Goal: Information Seeking & Learning: Learn about a topic

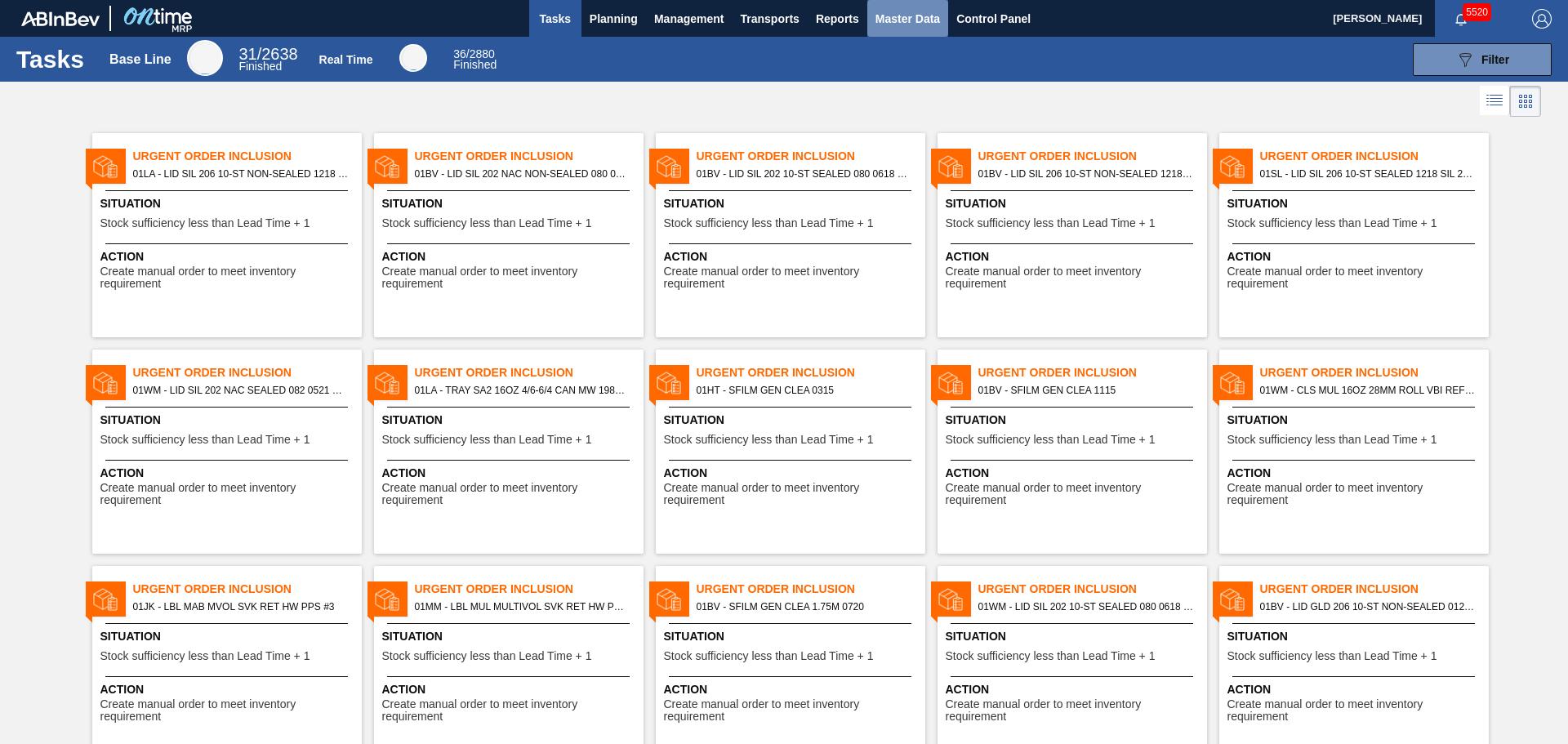
click at [916, 19] on span "Master Data" at bounding box center [908, 19] width 65 height 20
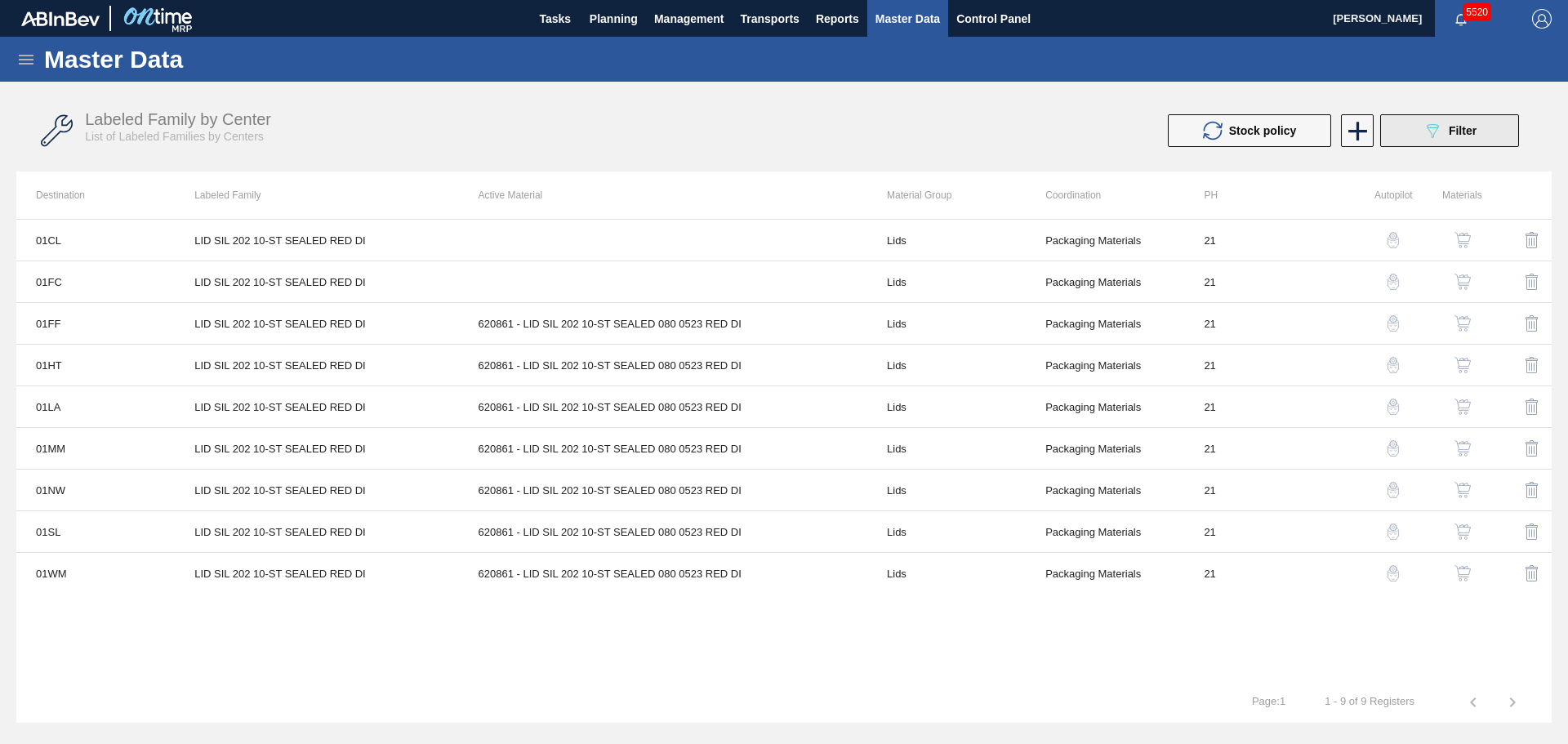
click at [1453, 123] on div "089F7B8B-B2A5-4AFE-B5C0-19BA573D28AC Filter" at bounding box center [1449, 131] width 54 height 20
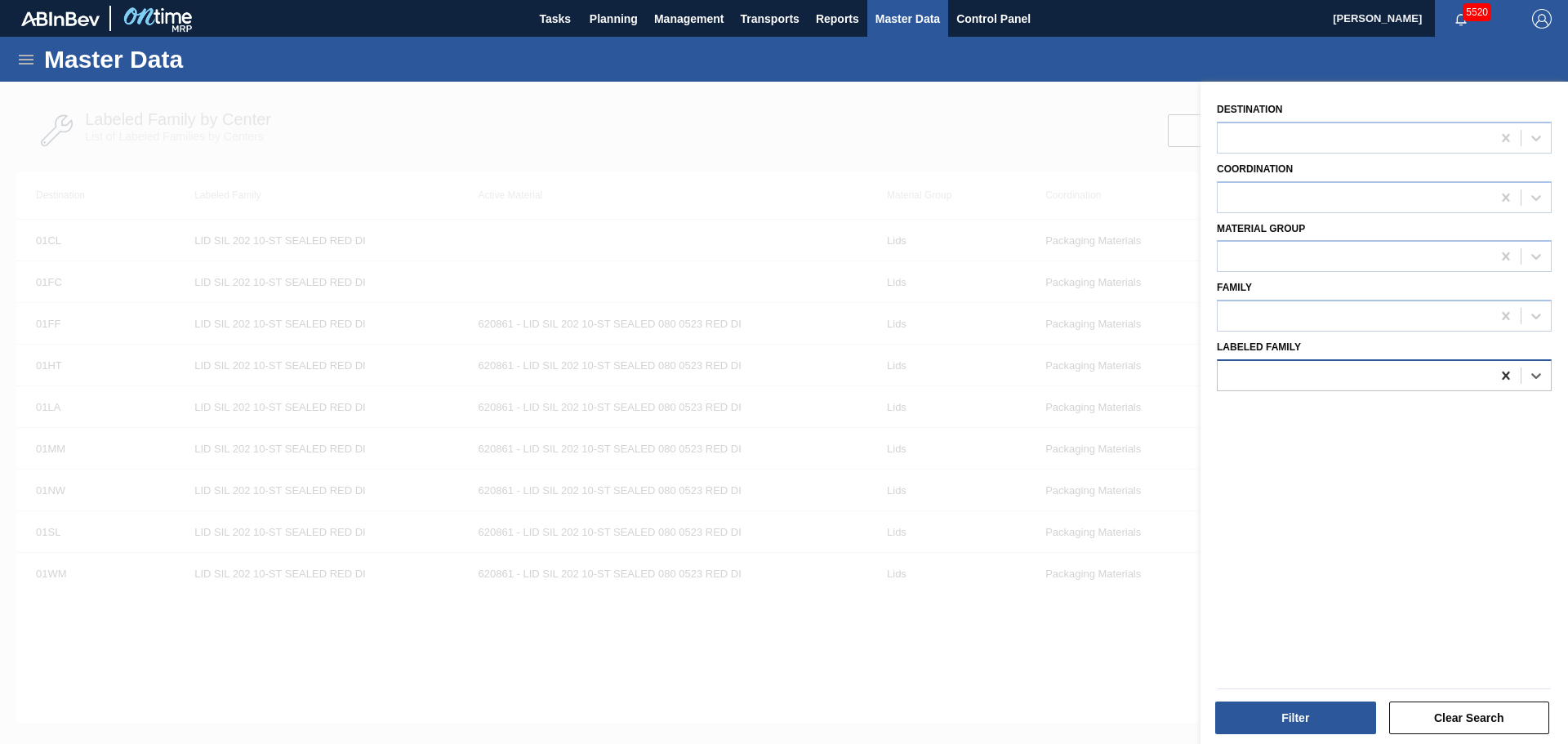
click at [1494, 378] on div at bounding box center [1506, 376] width 29 height 29
click at [902, 14] on span "Master Data" at bounding box center [908, 19] width 65 height 20
click at [1305, 716] on button "Filter" at bounding box center [1296, 718] width 161 height 32
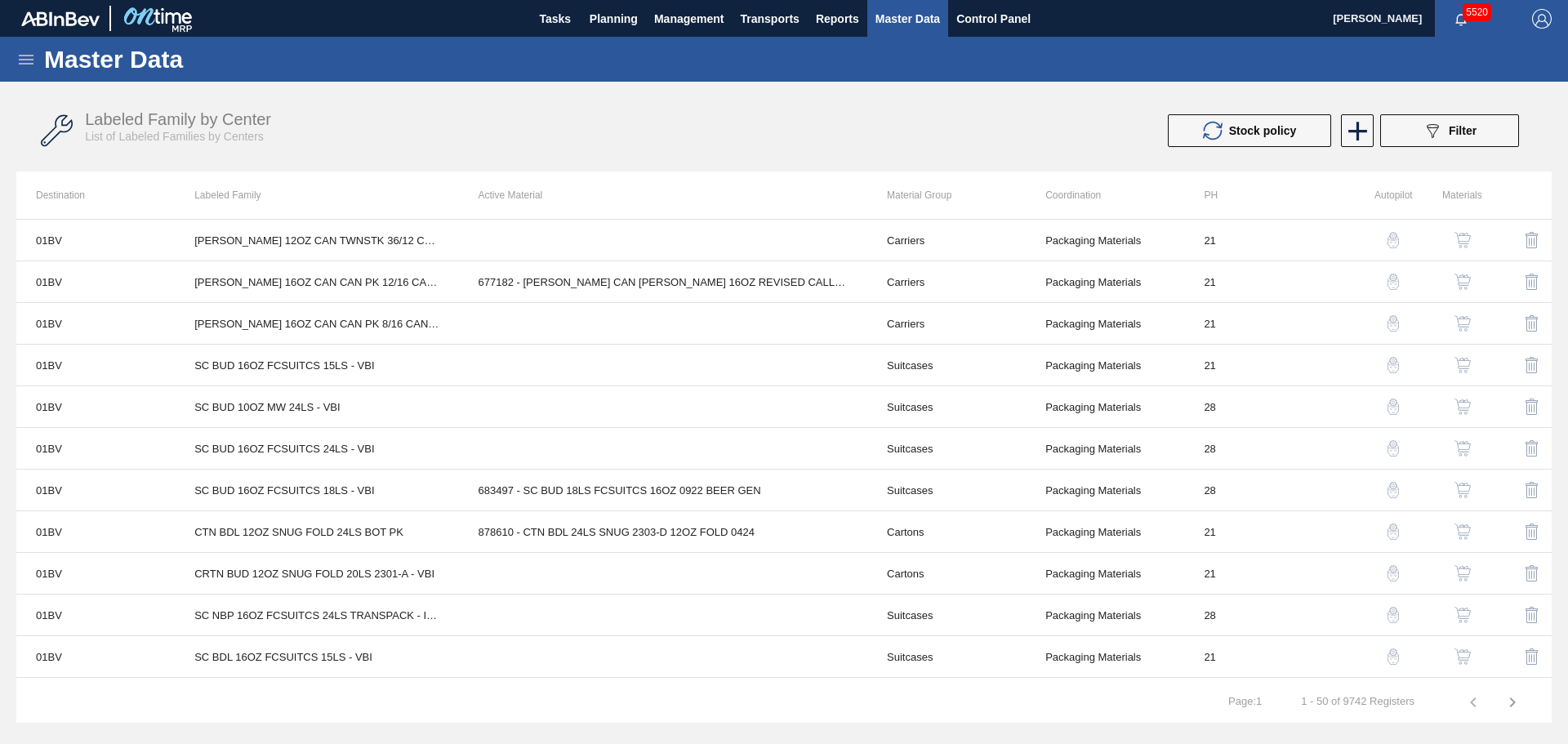
click at [26, 65] on icon at bounding box center [26, 59] width 20 height 20
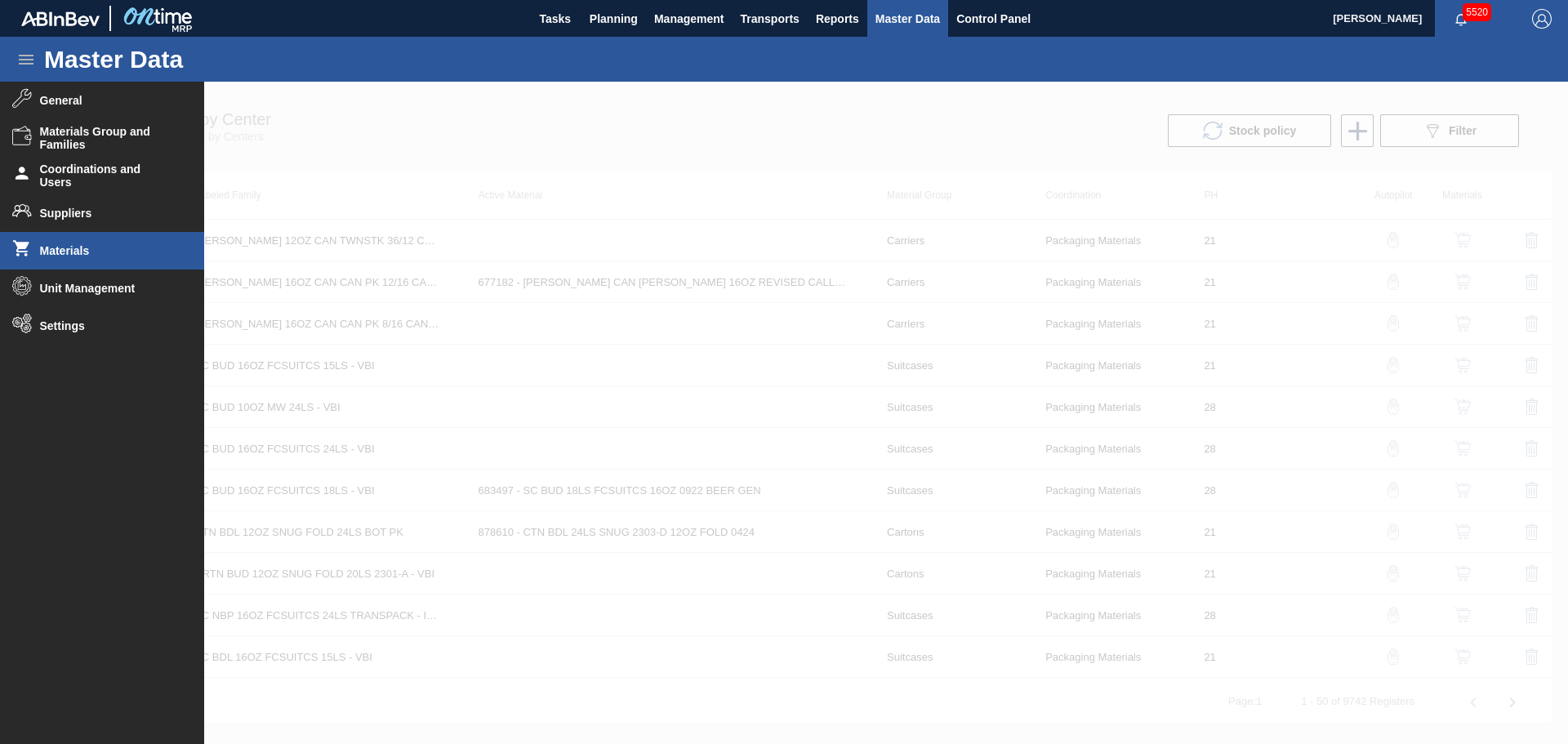
click at [92, 249] on span "Materials" at bounding box center [108, 250] width 135 height 13
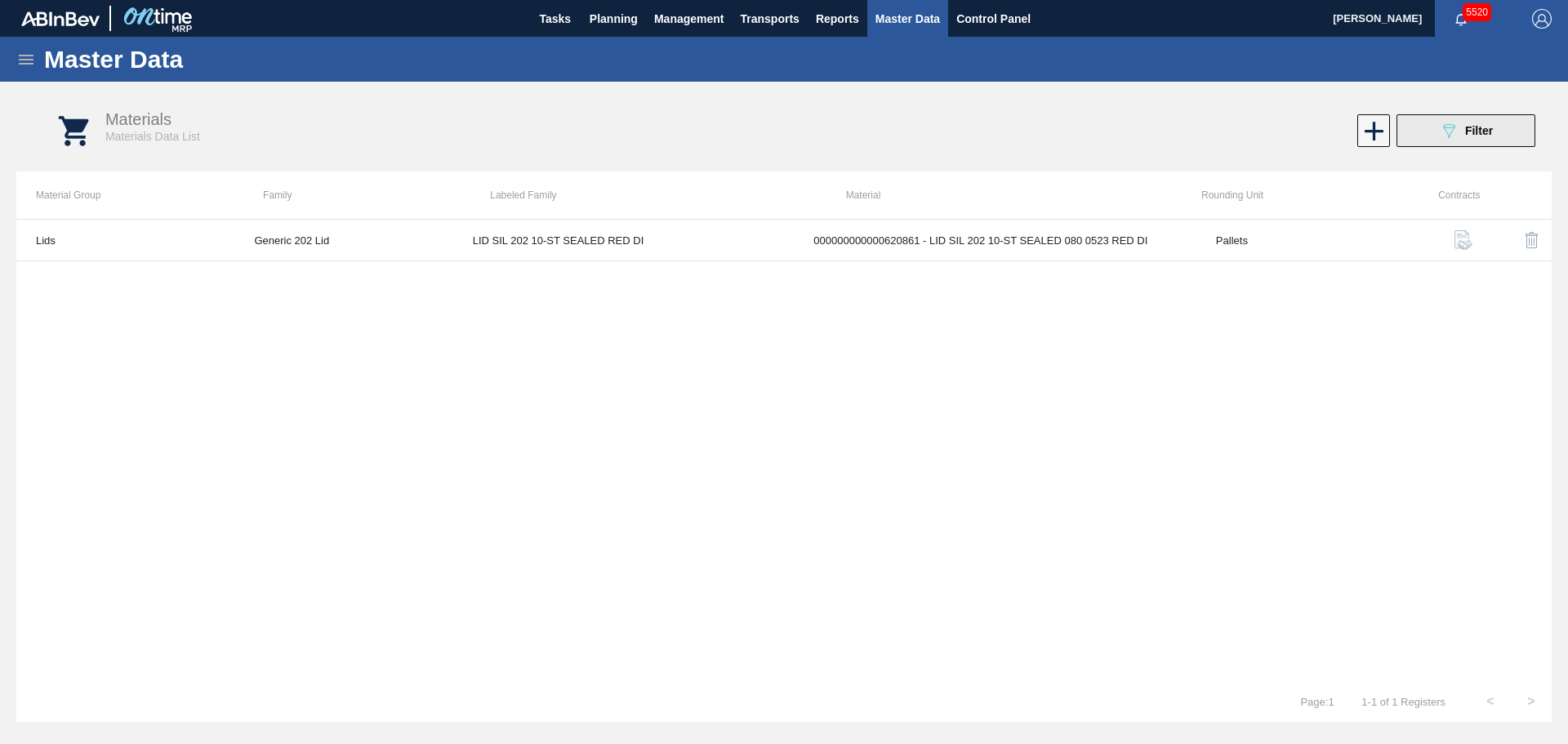
click at [1468, 128] on span "Filter" at bounding box center [1478, 130] width 28 height 13
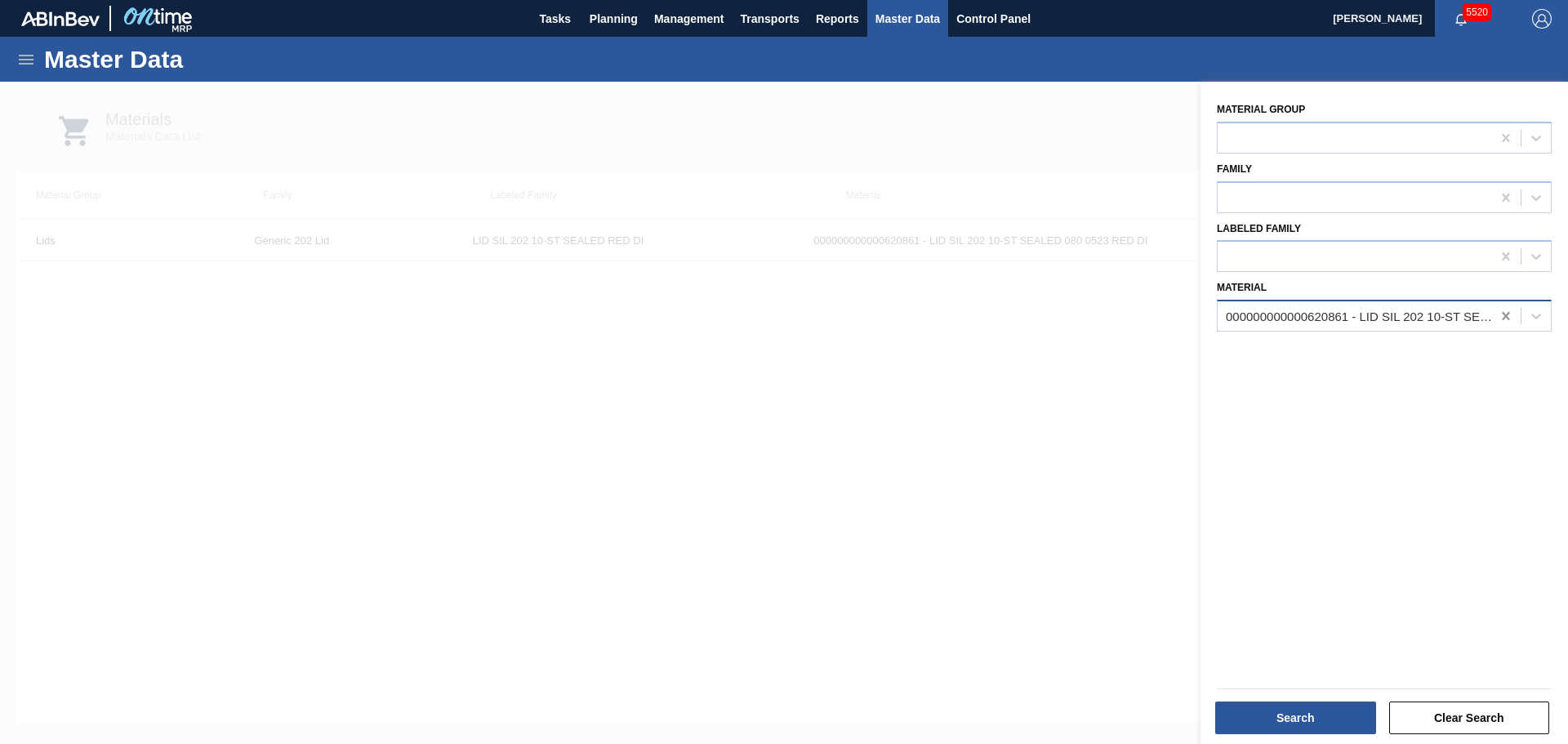
click at [1498, 317] on icon at bounding box center [1506, 315] width 16 height 16
paste input "710263"
type input "710263"
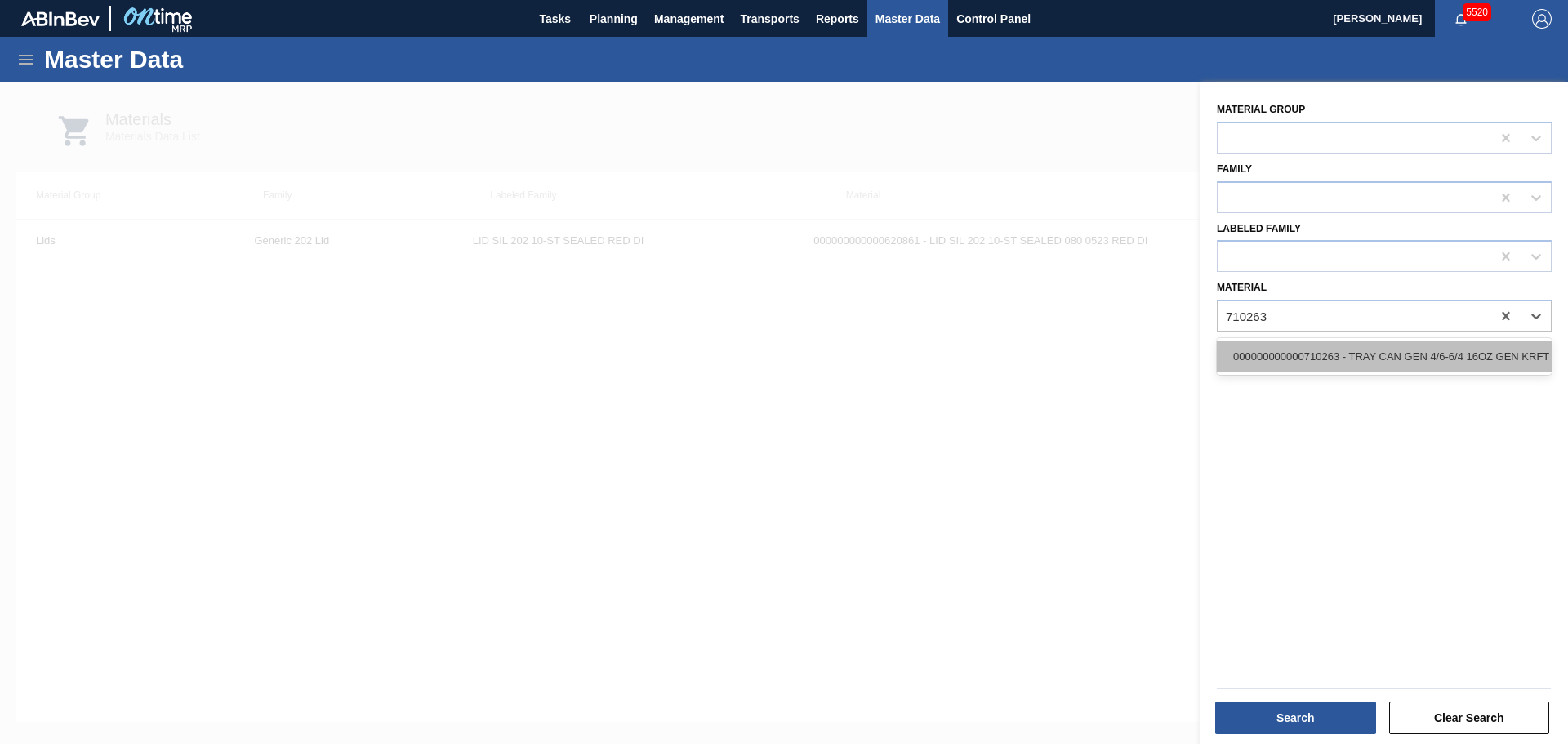
click at [1303, 362] on div "000000000000710263 - TRAY CAN GEN 4/6-6/4 16OZ GEN KRFT 1986-" at bounding box center [1384, 356] width 335 height 30
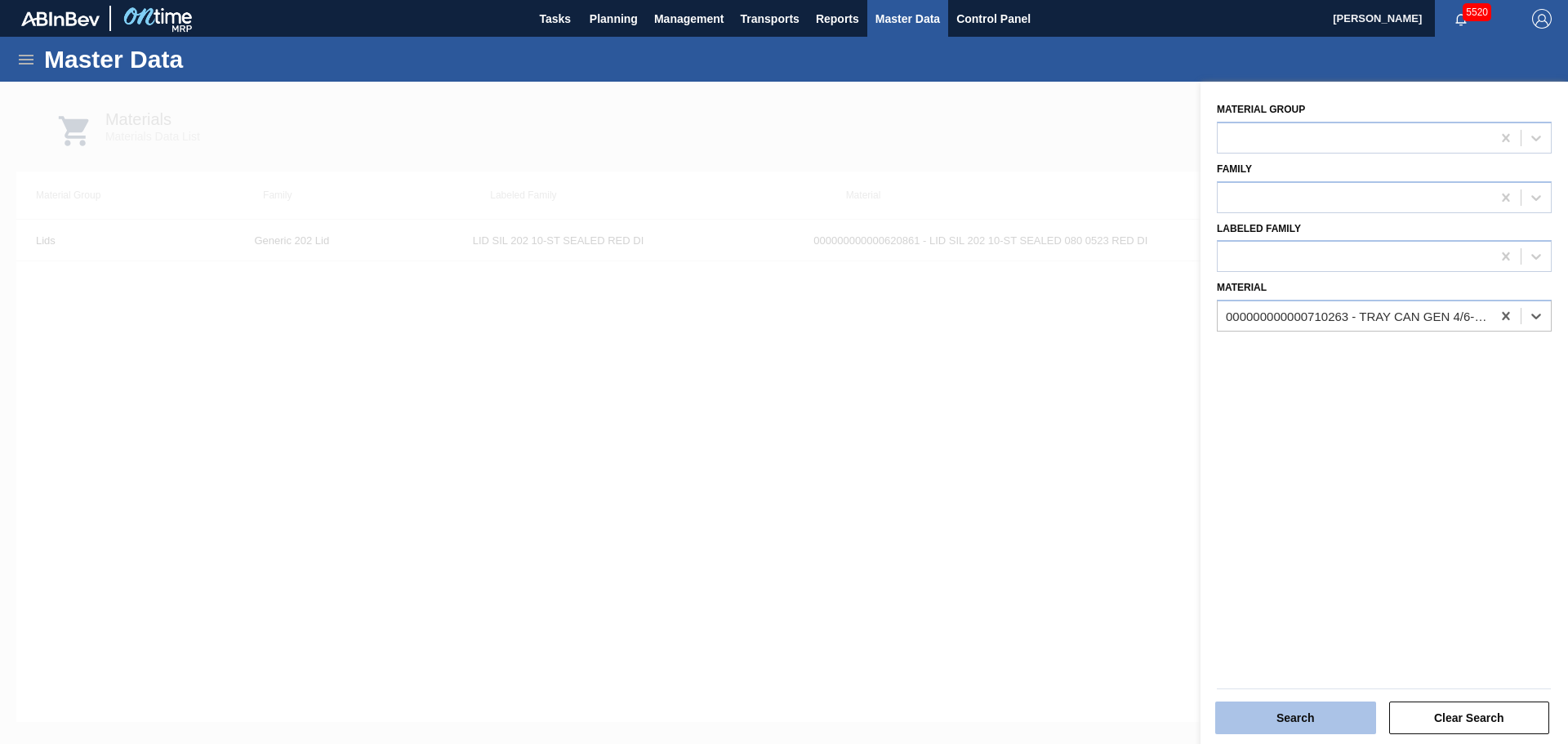
click at [1297, 708] on button "Search" at bounding box center [1296, 718] width 161 height 32
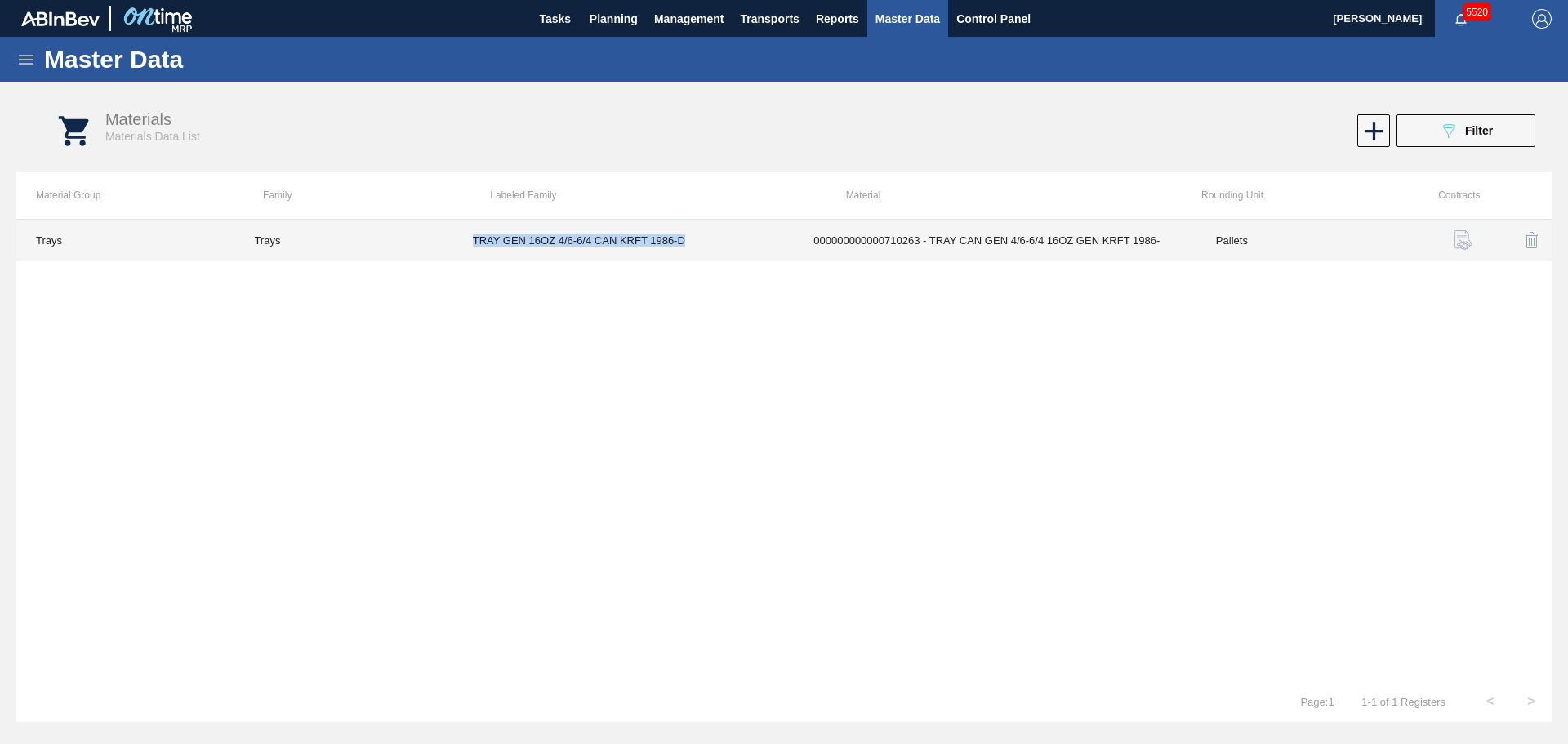
drag, startPoint x: 473, startPoint y: 243, endPoint x: 684, endPoint y: 247, distance: 211.0
click at [684, 247] on td "TRAY GEN 16OZ 4/6-6/4 CAN KRFT 1986-D" at bounding box center [624, 240] width 342 height 42
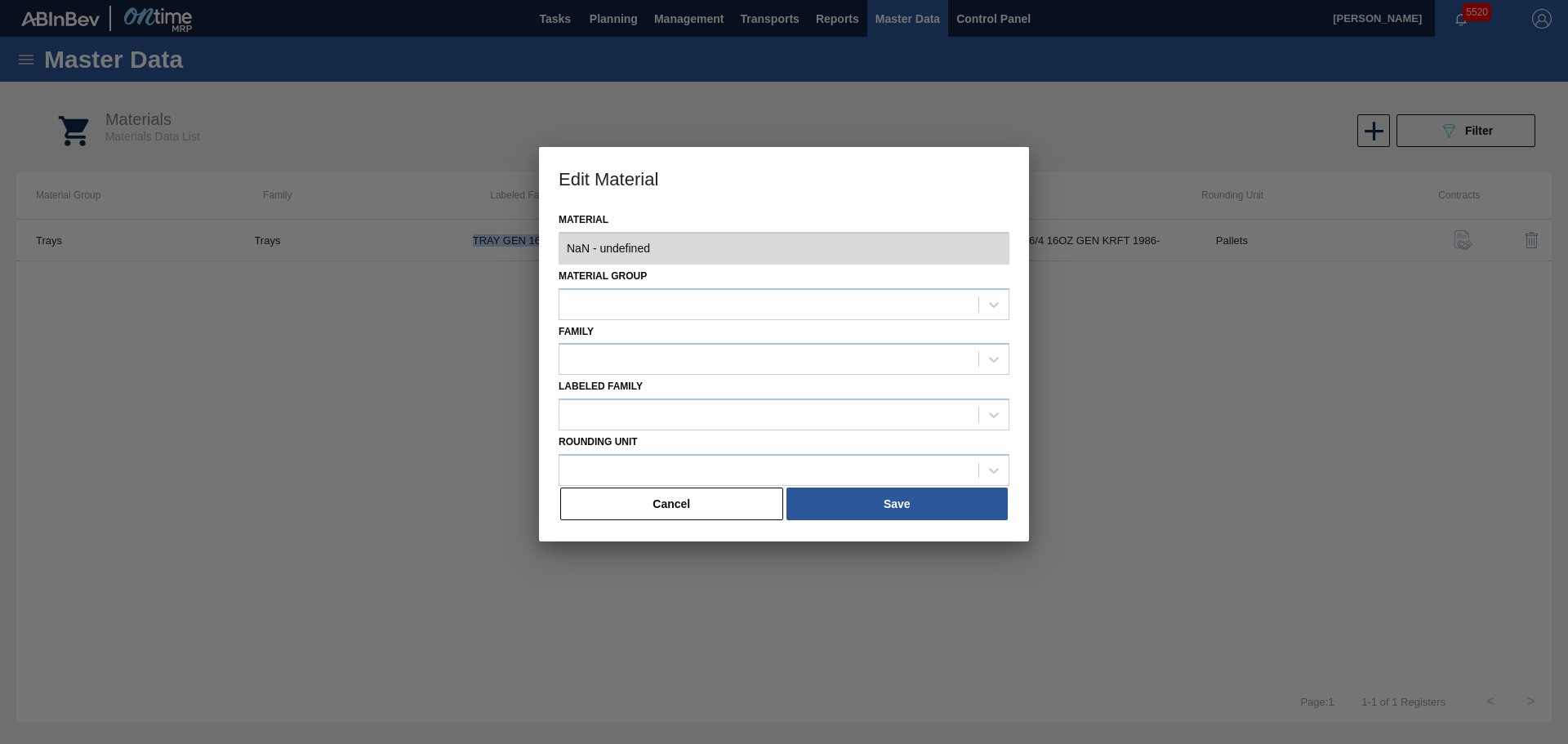
type input "710263 - 000000000000710263 - TRAY CAN GEN 4/6-6/4 16OZ GEN KRFT 1986-"
click at [750, 504] on button "Cancel" at bounding box center [671, 504] width 223 height 32
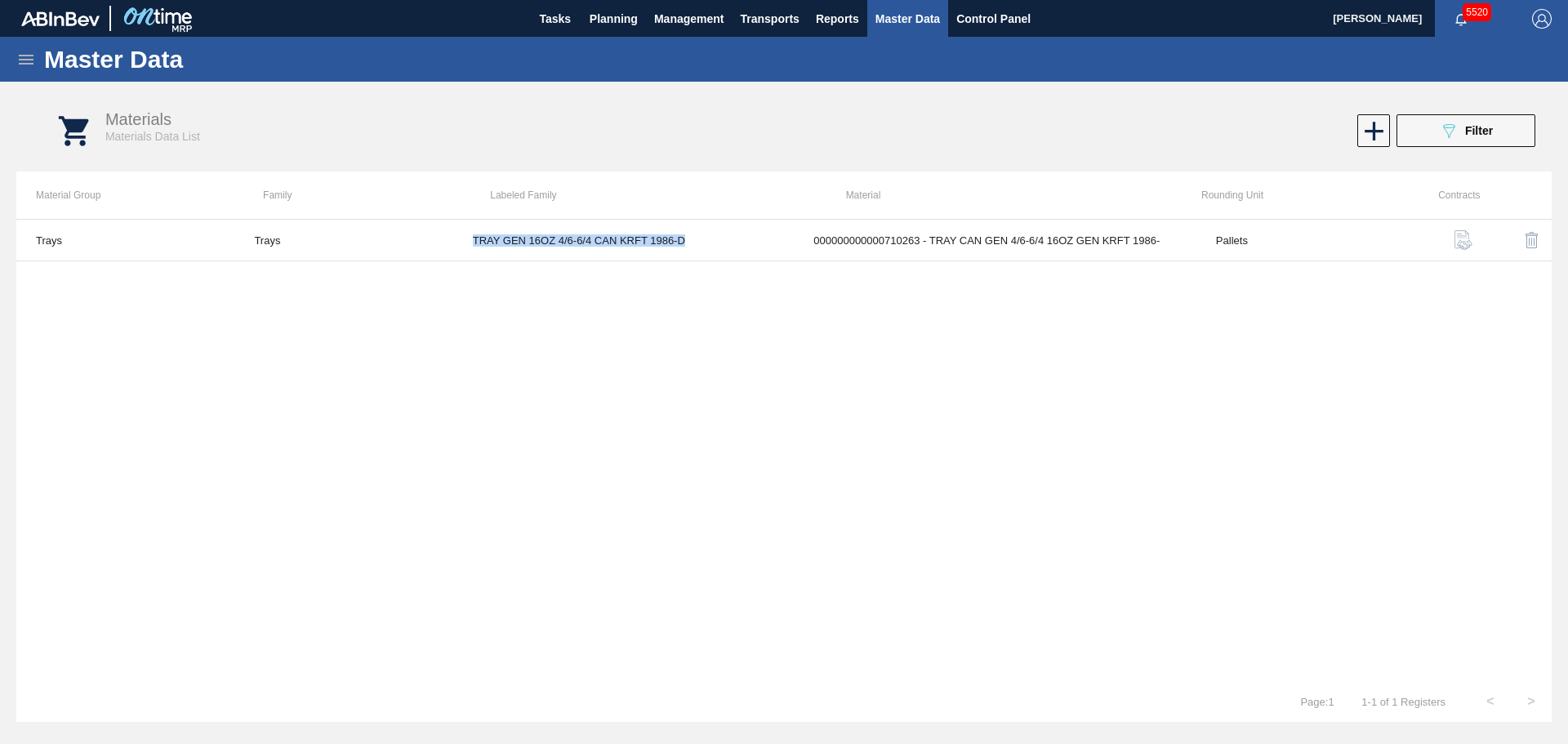
copy td "TRAY GEN 16OZ 4/6-6/4 CAN KRFT 1986-D"
click at [22, 67] on icon at bounding box center [26, 59] width 20 height 20
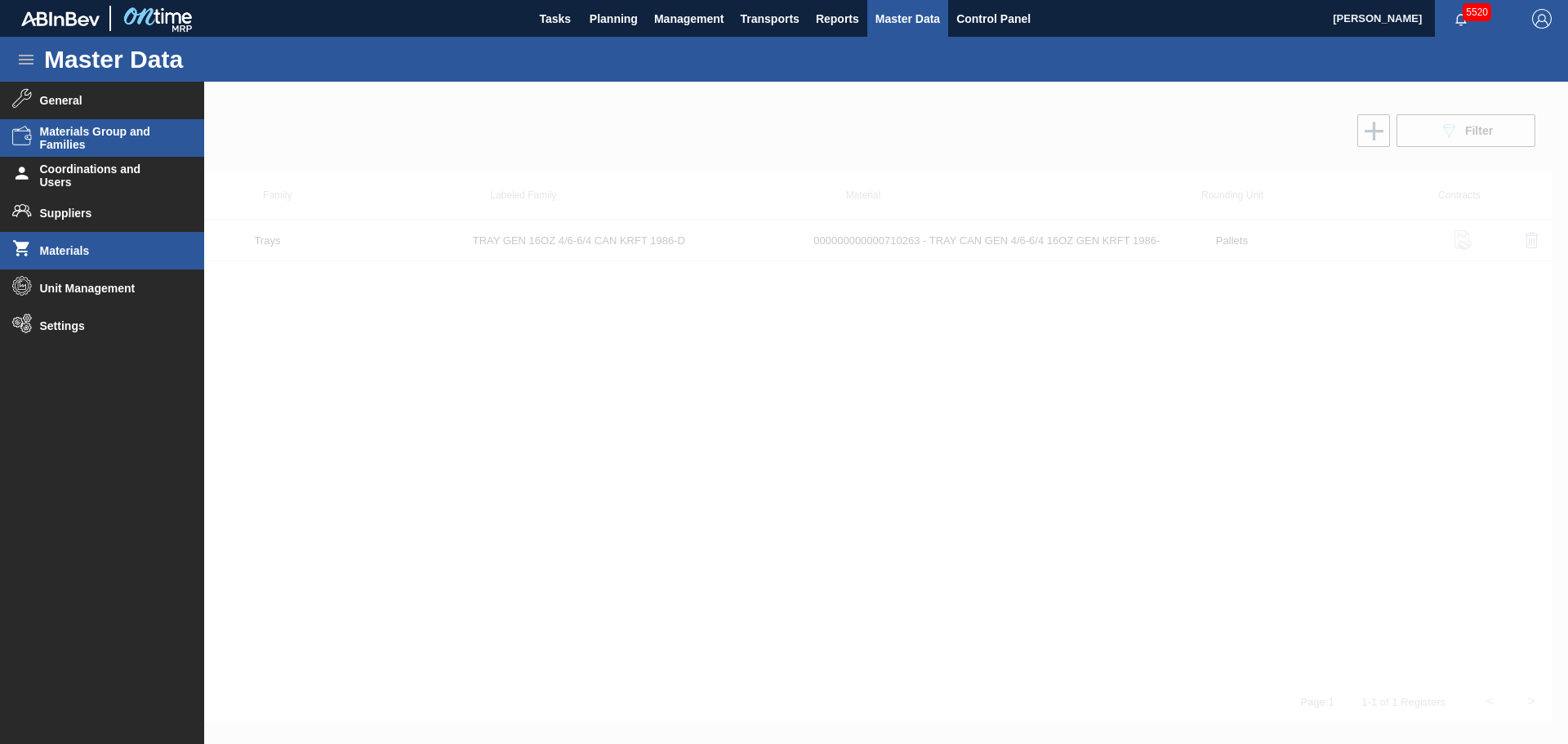
click at [121, 128] on span "Materials Group and Families" at bounding box center [108, 138] width 135 height 26
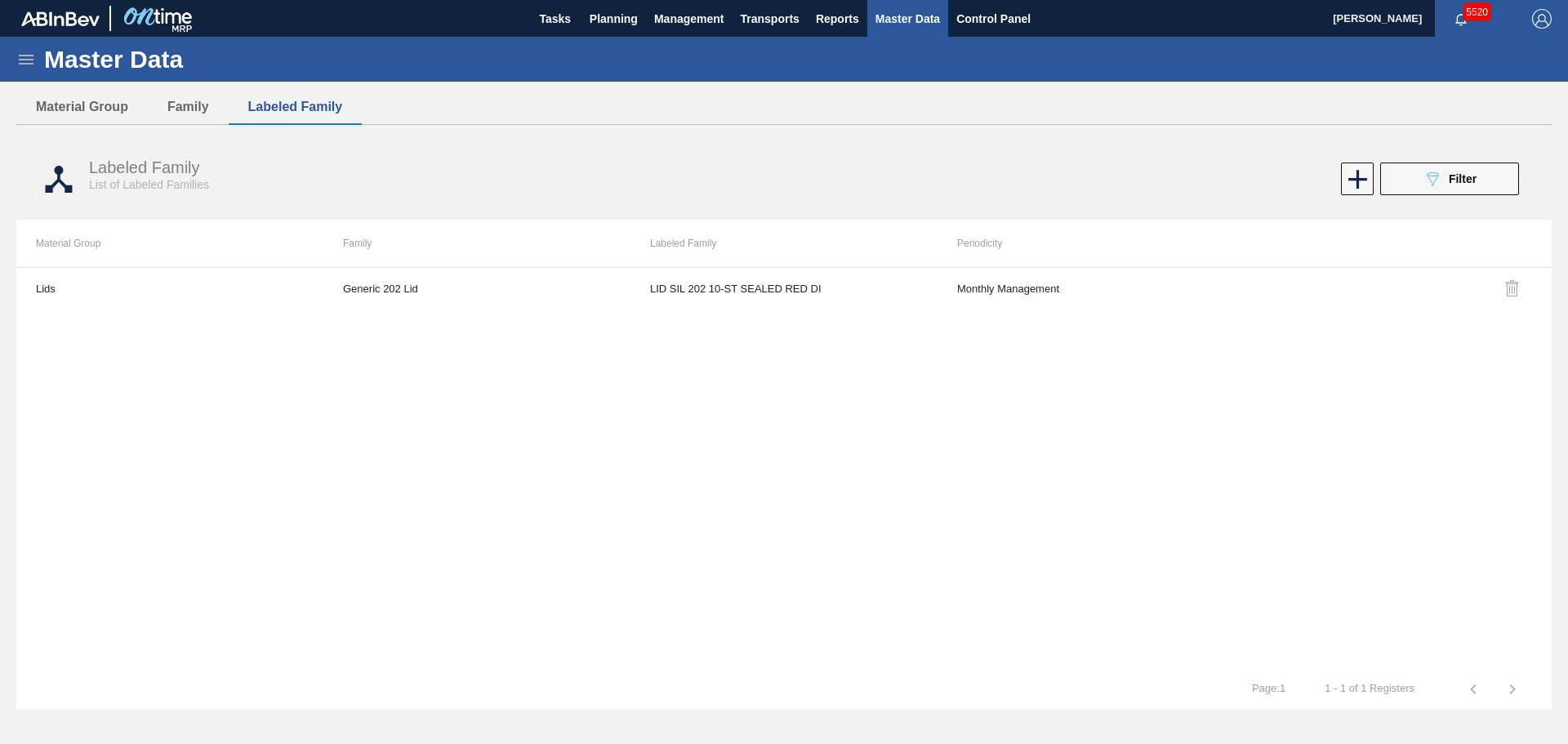
click at [26, 45] on div "Master Data" at bounding box center [784, 59] width 1568 height 45
click at [26, 54] on icon at bounding box center [26, 59] width 20 height 20
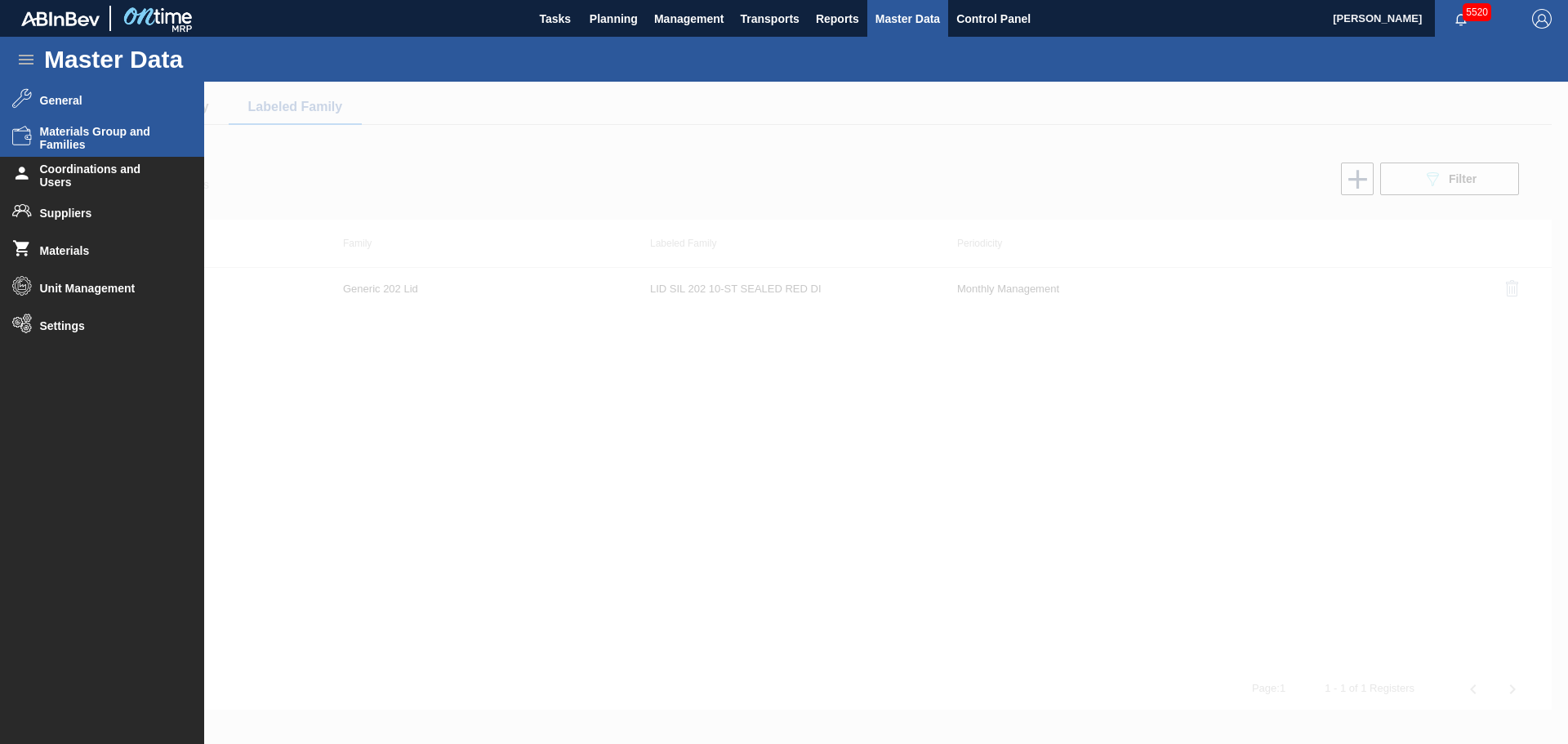
click at [49, 97] on span "General" at bounding box center [108, 100] width 135 height 13
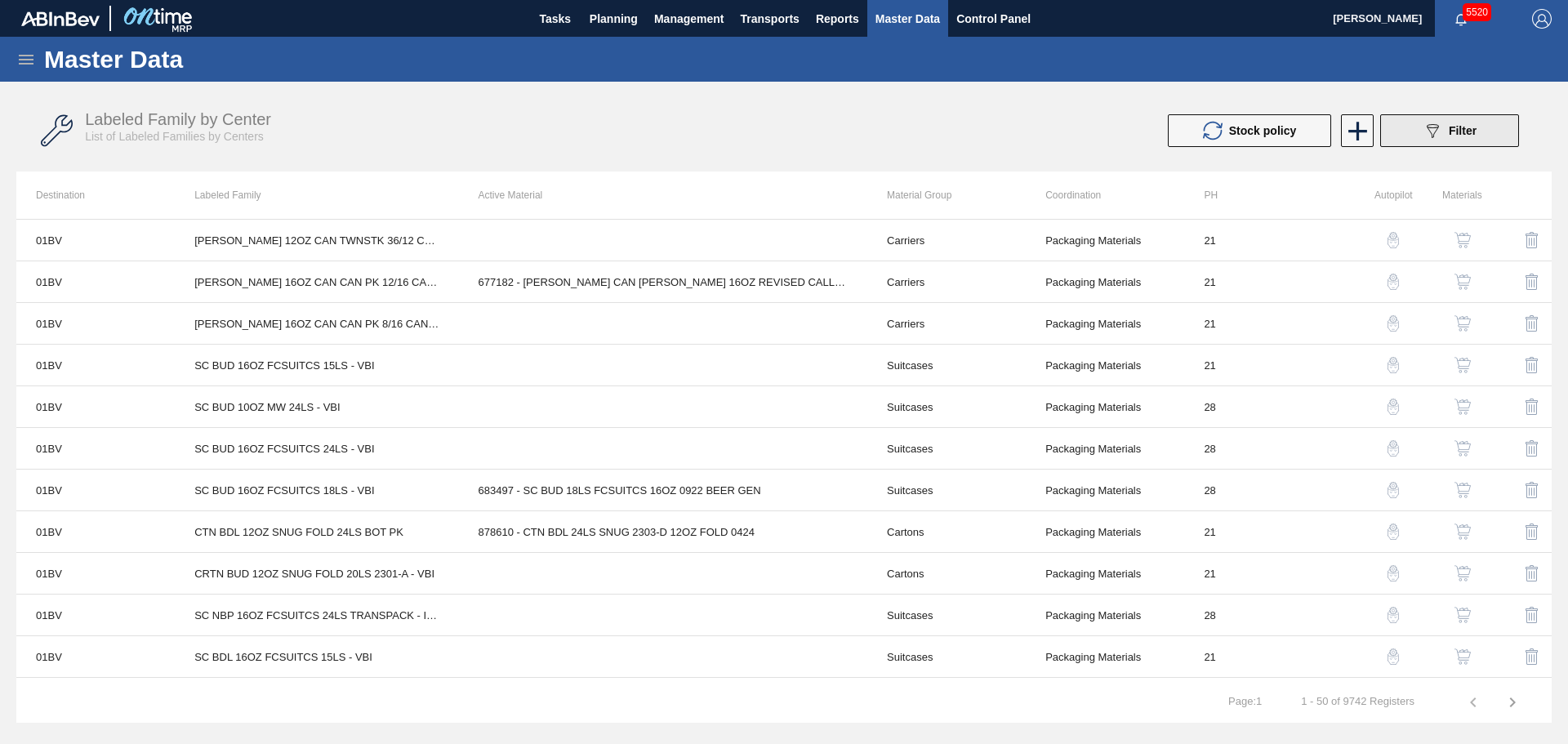
click at [1484, 121] on button "089F7B8B-B2A5-4AFE-B5C0-19BA573D28AC Filter" at bounding box center [1449, 131] width 139 height 32
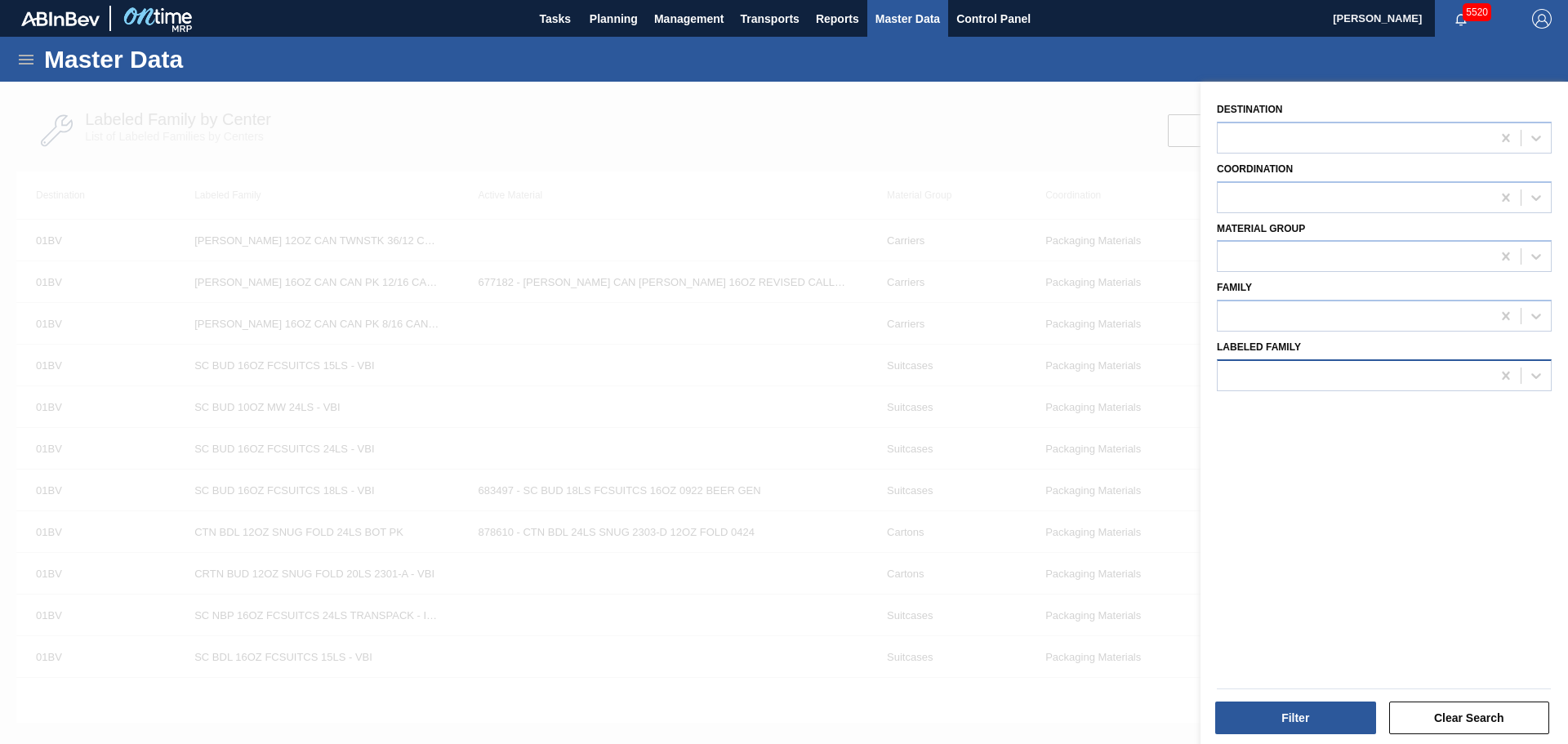
click at [1298, 376] on div at bounding box center [1354, 375] width 273 height 24
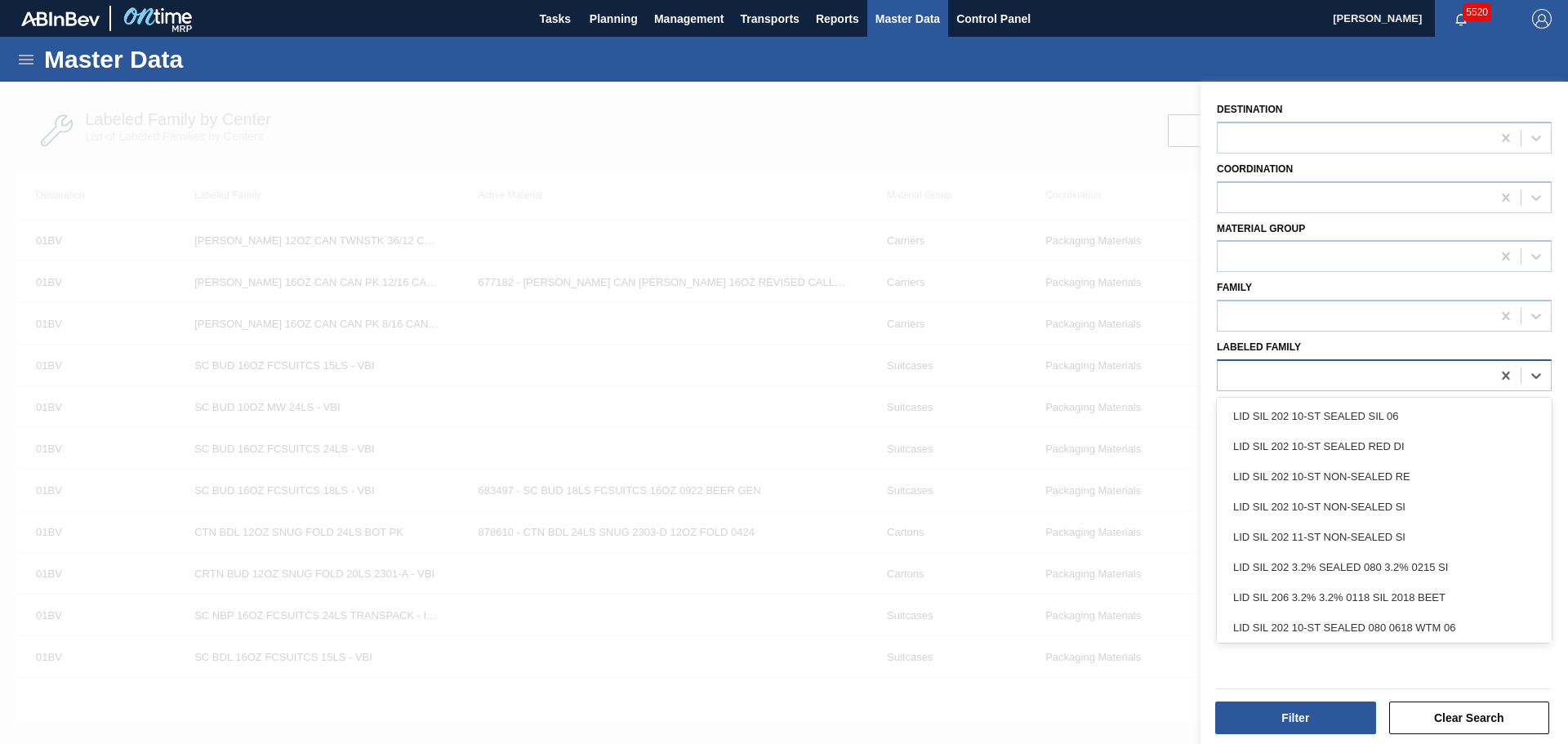
paste Family "TRAY GEN 16OZ 4/6-6/4 CAN KRFT 1986-D"
type Family "TRAY GEN 16OZ 4/6-6/4 CAN KRFT 1986-D"
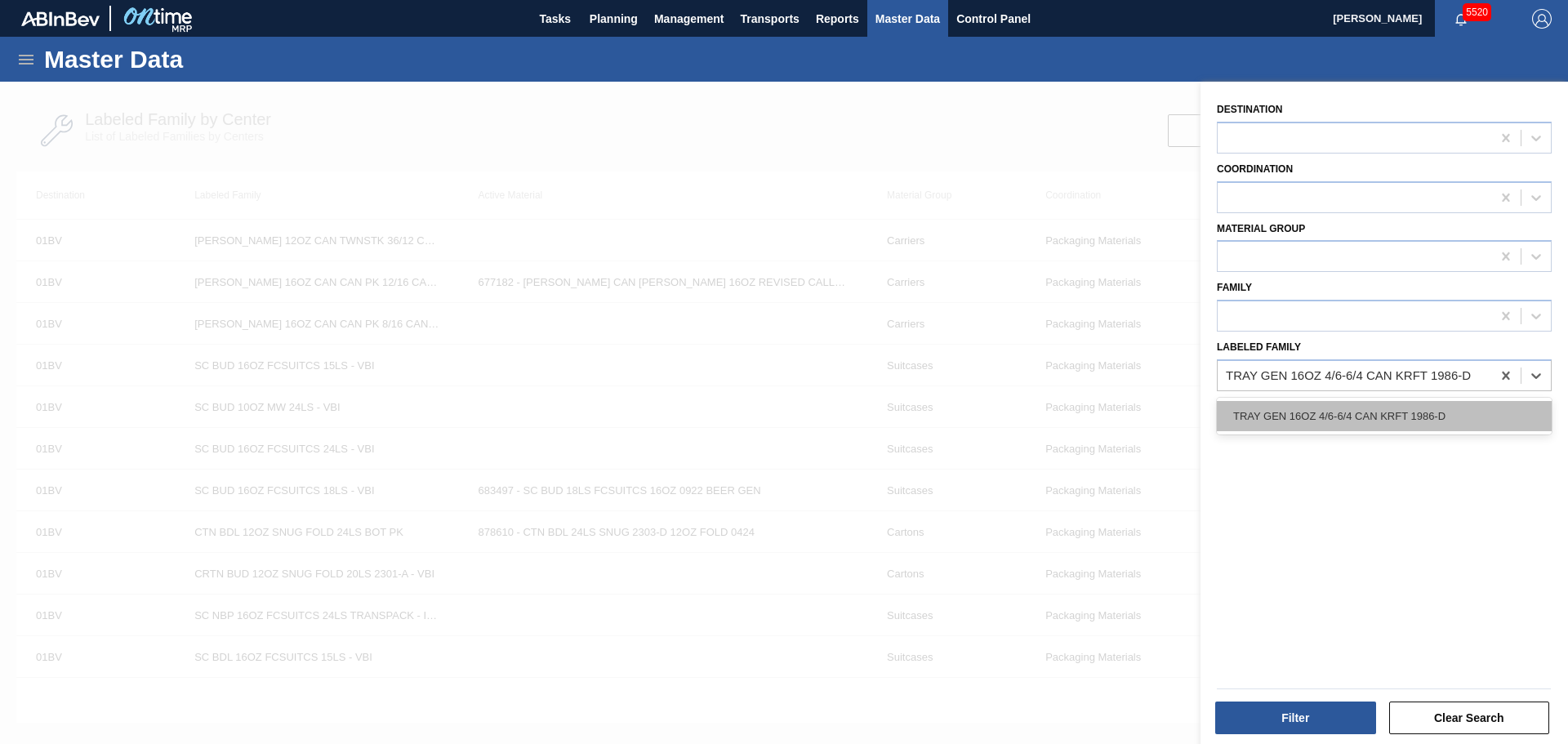
click at [1315, 409] on div "TRAY GEN 16OZ 4/6-6/4 CAN KRFT 1986-D" at bounding box center [1384, 415] width 335 height 30
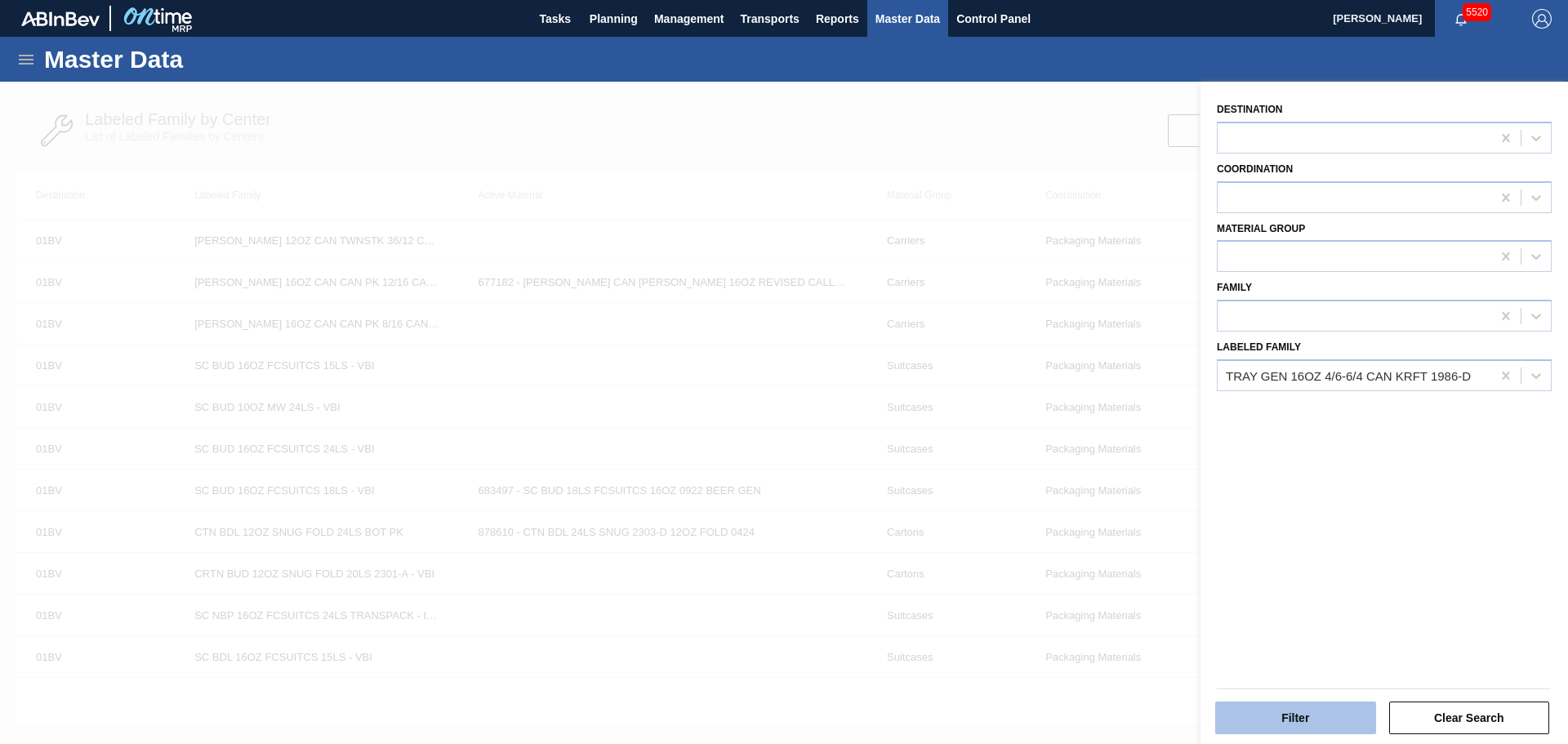
click at [1322, 719] on button "Filter" at bounding box center [1296, 718] width 161 height 32
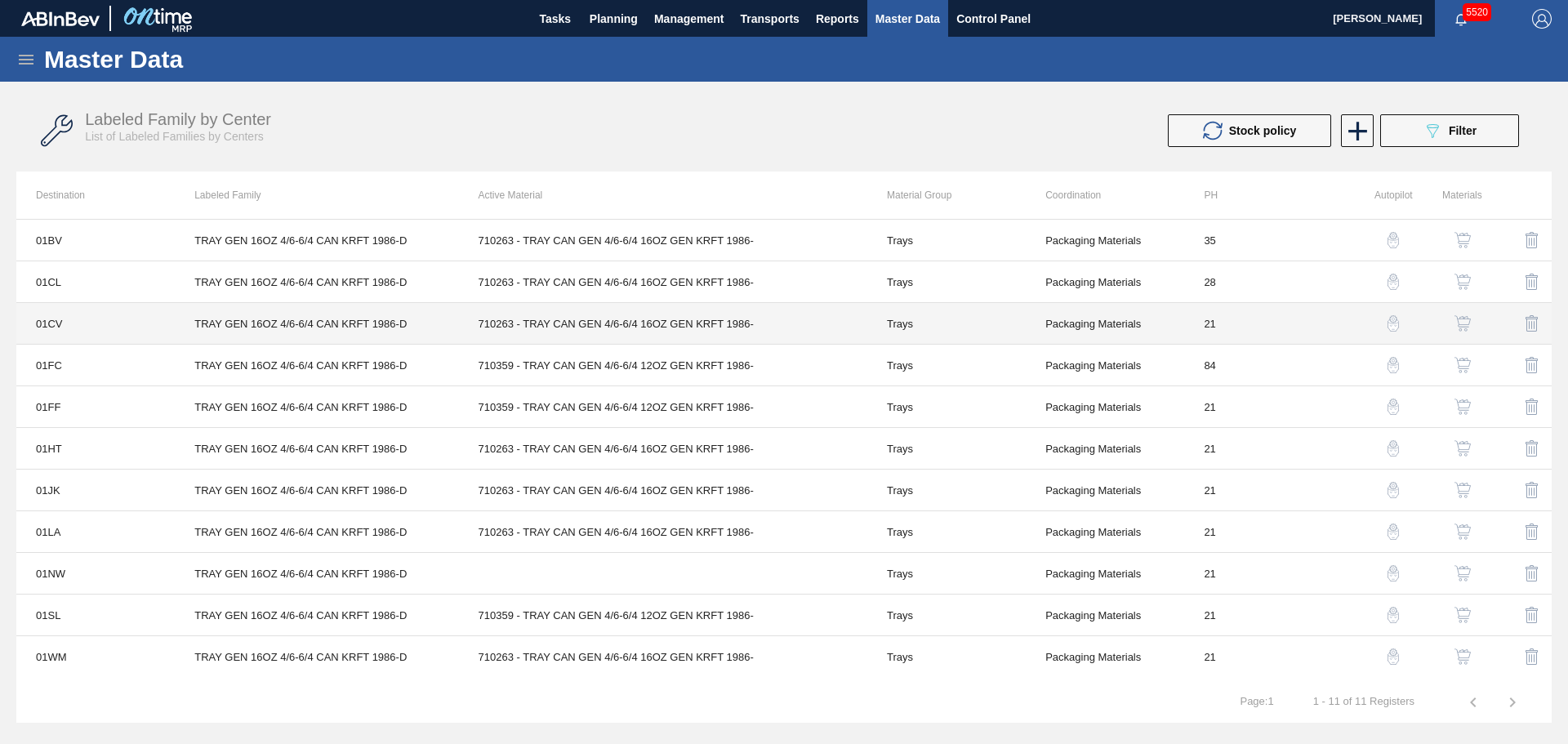
click at [219, 314] on td "TRAY GEN 16OZ 4/6-6/4 CAN KRFT 1986-D" at bounding box center [317, 324] width 284 height 42
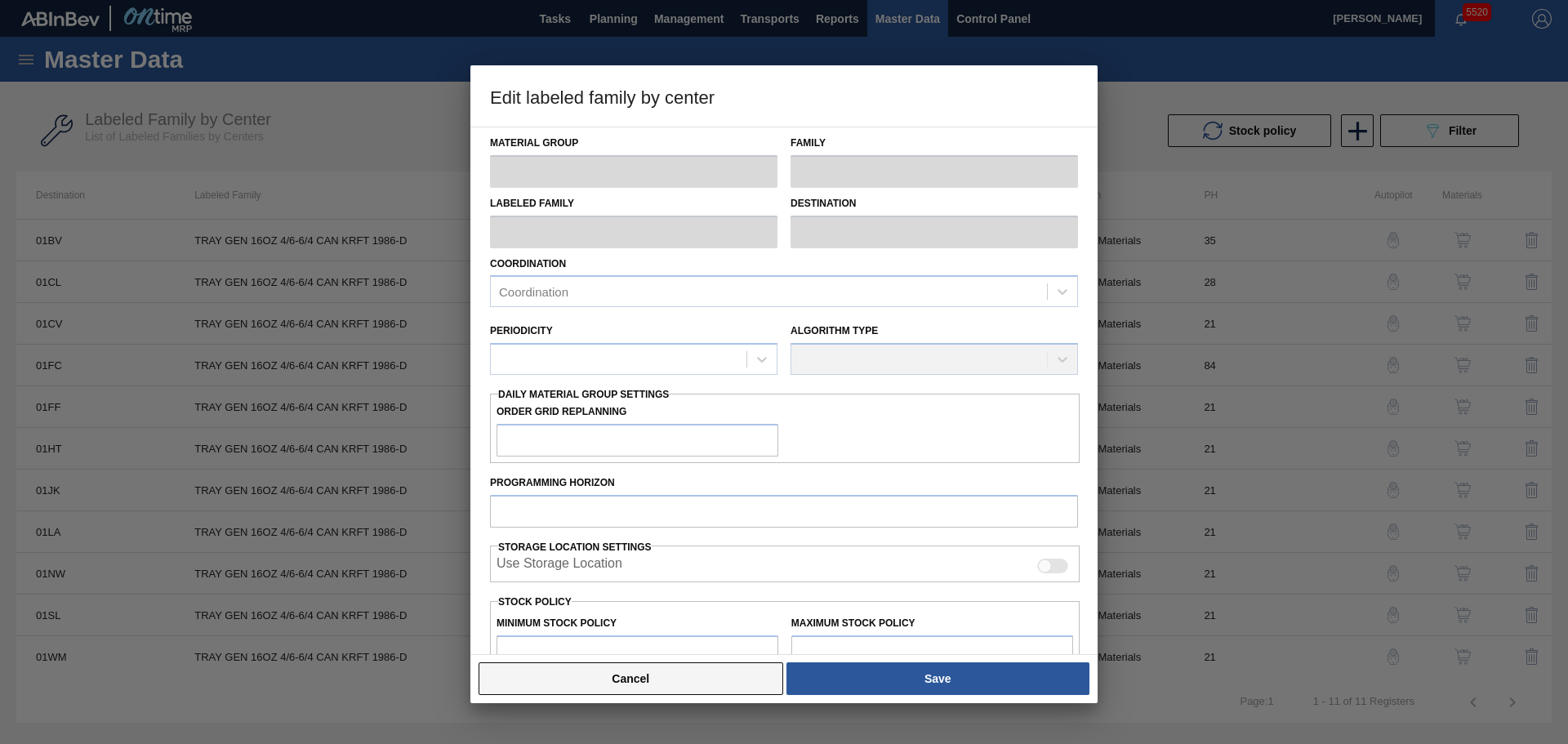
type input "Trays"
type input "TRAY GEN 16OZ 4/6-6/4 CAN KRFT 1986-D"
type input "01CV - [GEOGRAPHIC_DATA] Brewery"
type input "21"
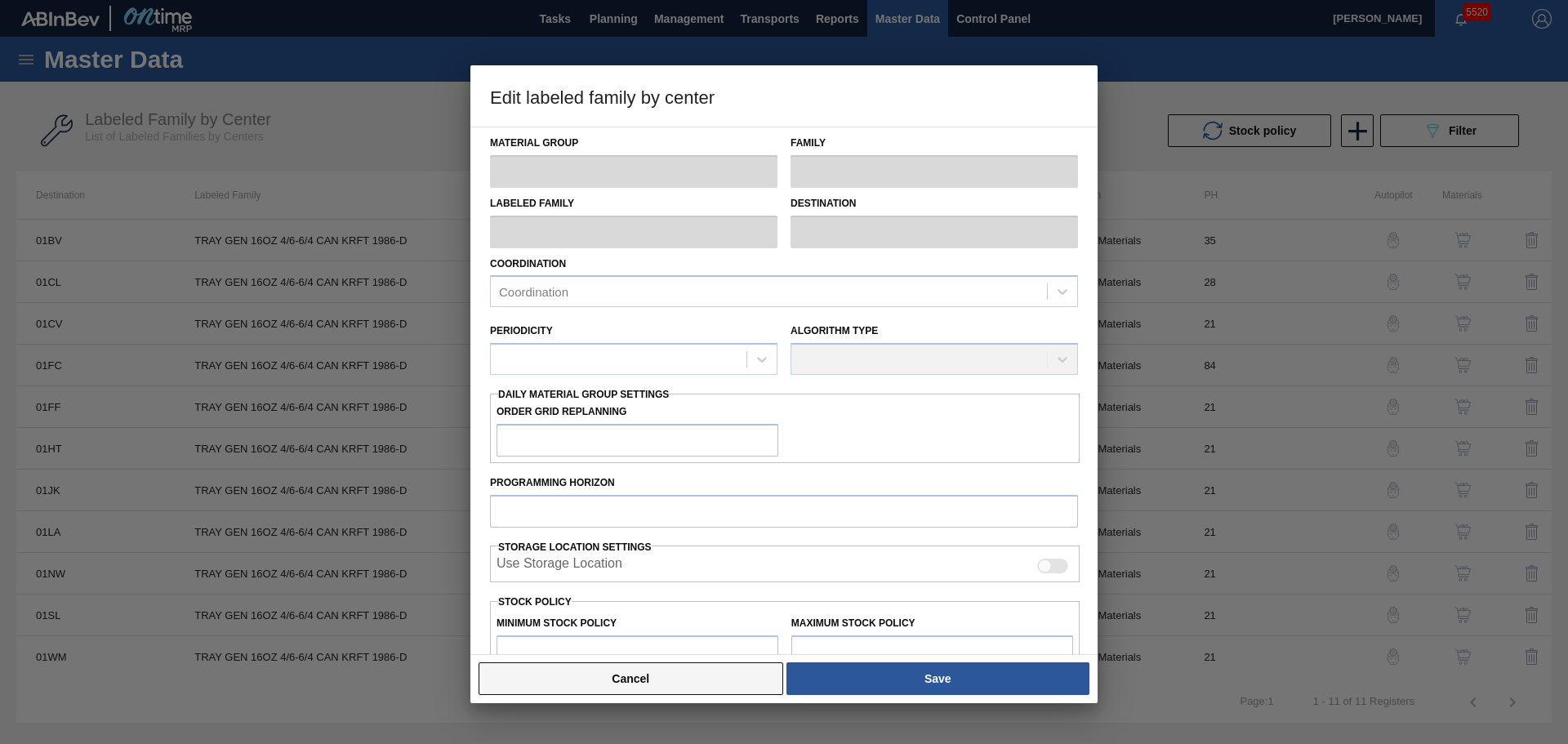
type input "48,733"
type input "660,926"
type input "0"
type input "48,733"
checkbox input "true"
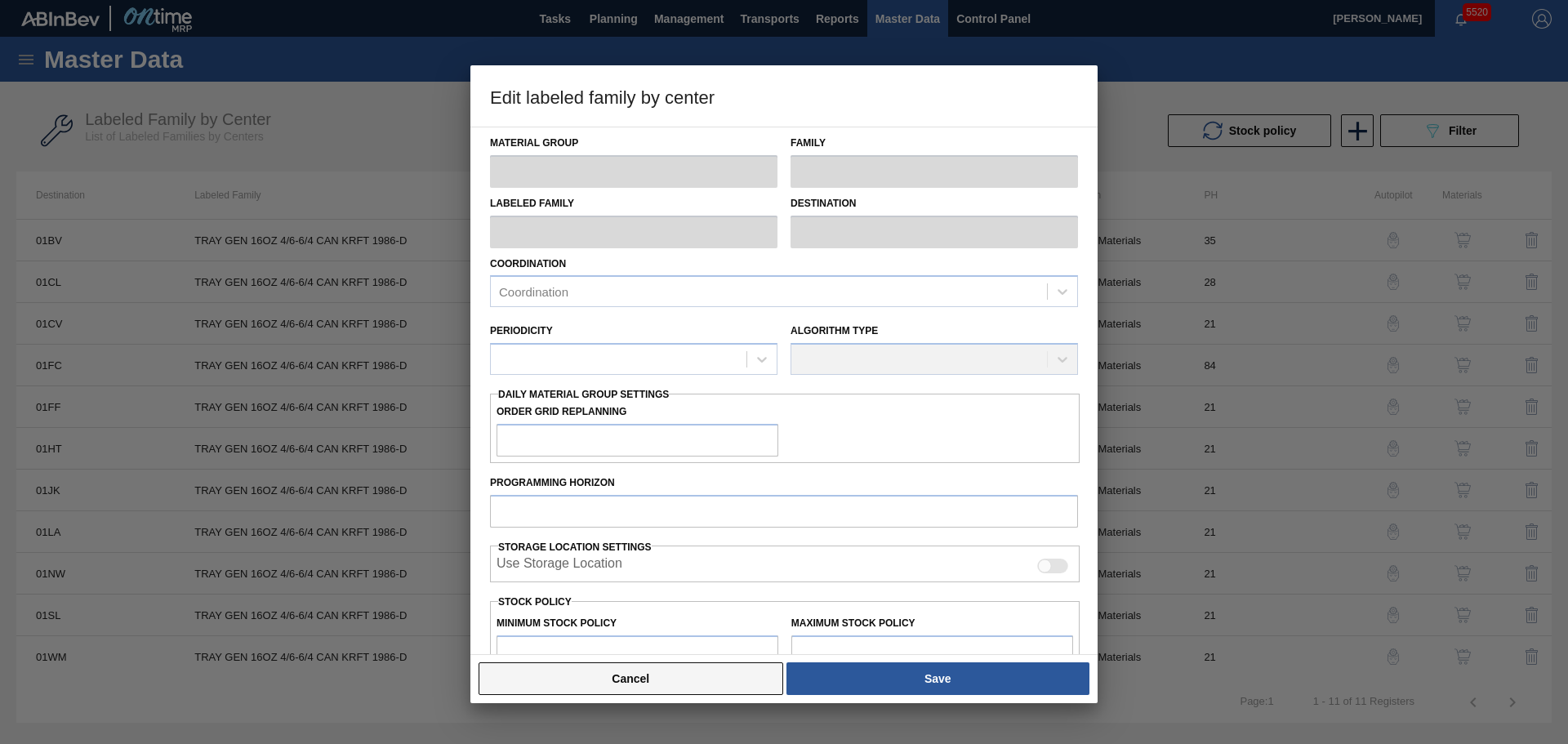
checkbox input "true"
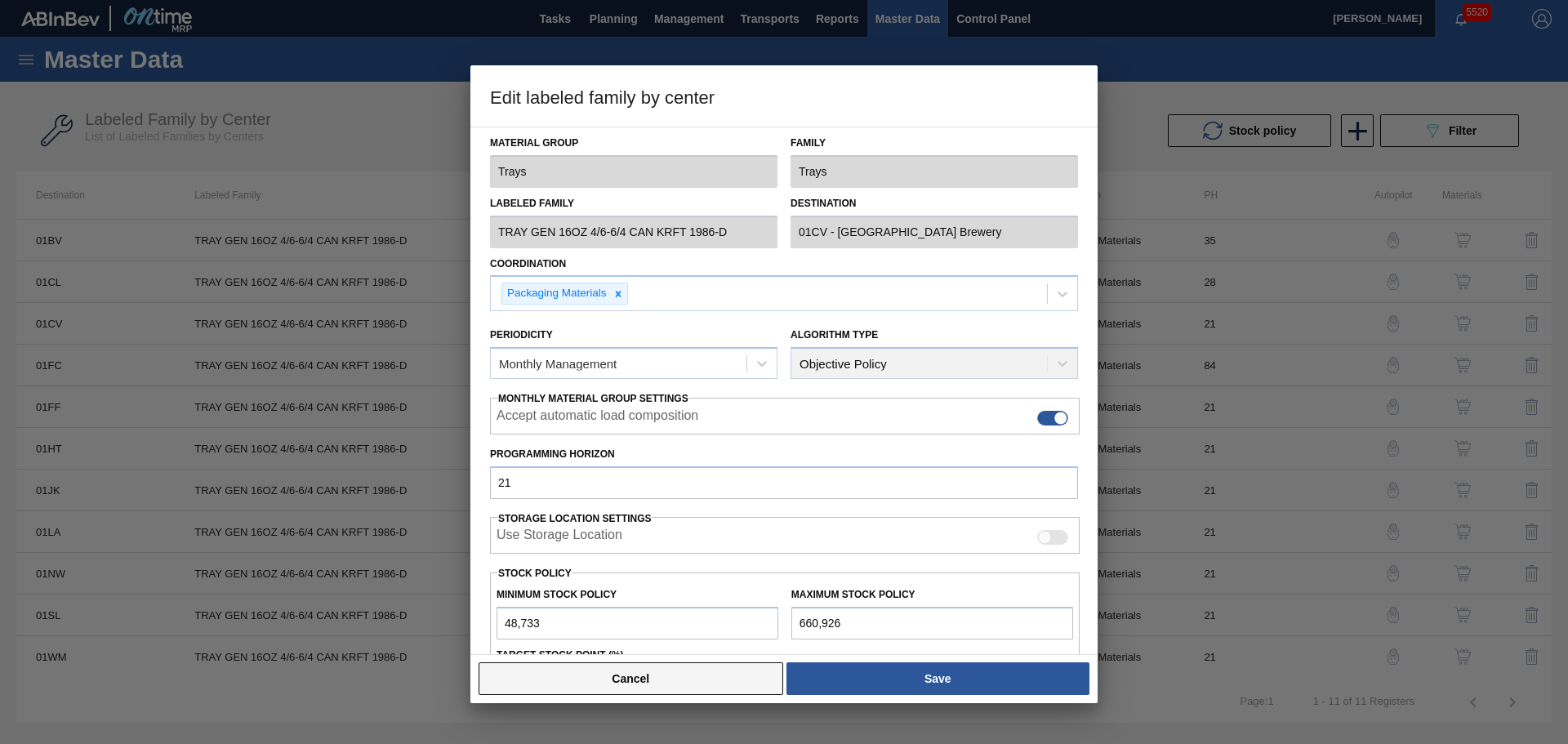
click at [700, 677] on button "Cancel" at bounding box center [630, 678] width 305 height 32
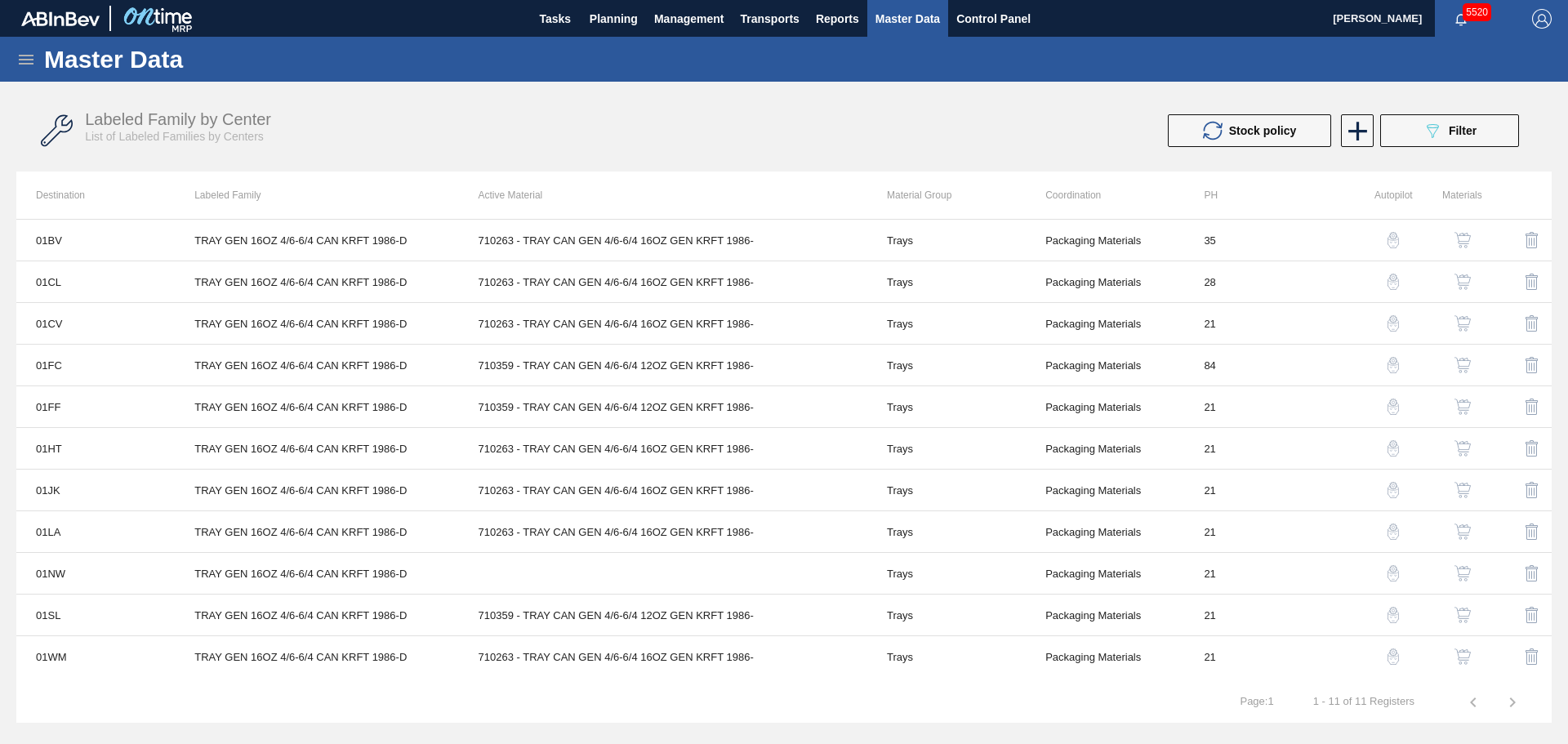
click at [1460, 284] on img "button" at bounding box center [1462, 281] width 16 height 16
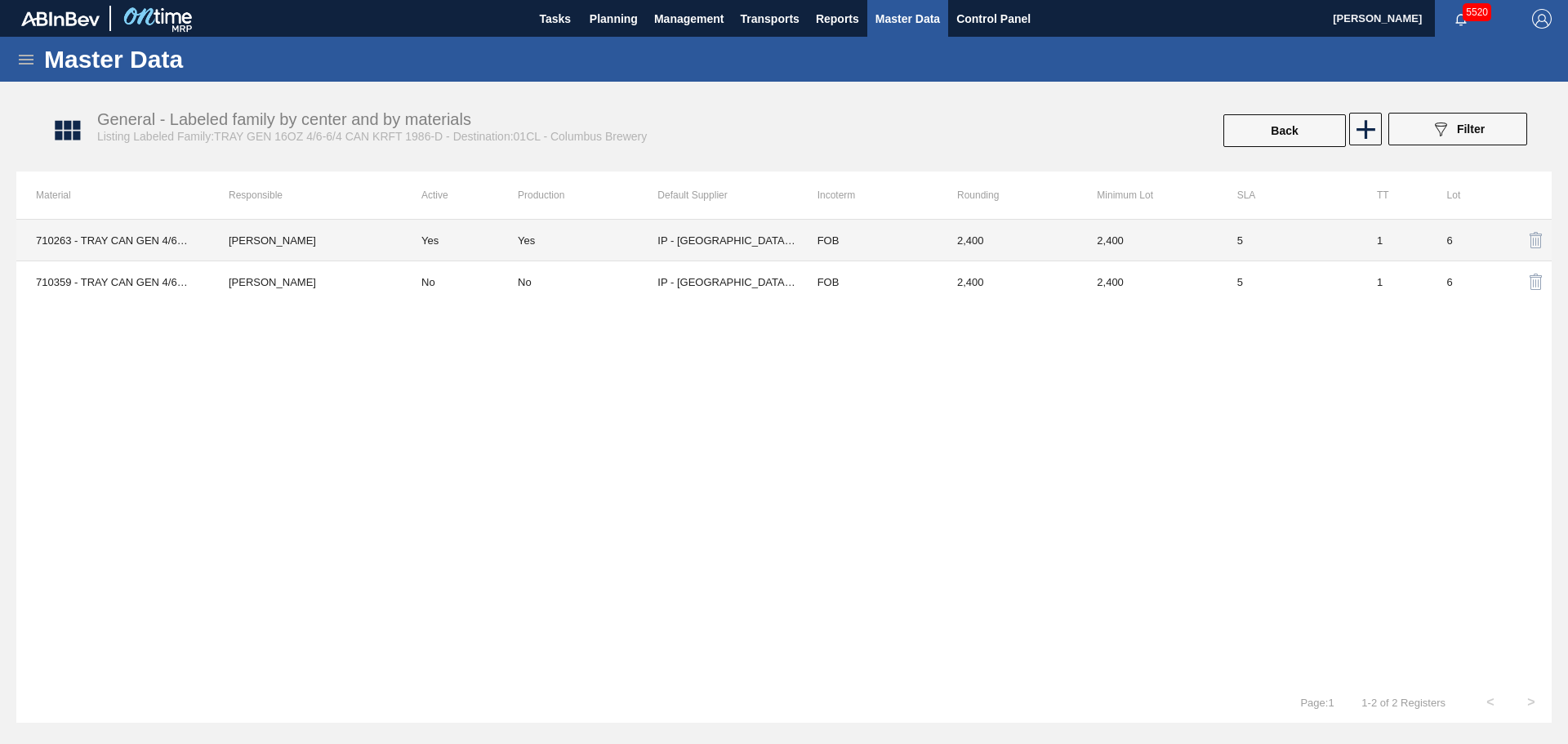
click at [699, 238] on td "IP - [GEOGRAPHIC_DATA][PERSON_NAME]" at bounding box center [727, 240] width 139 height 42
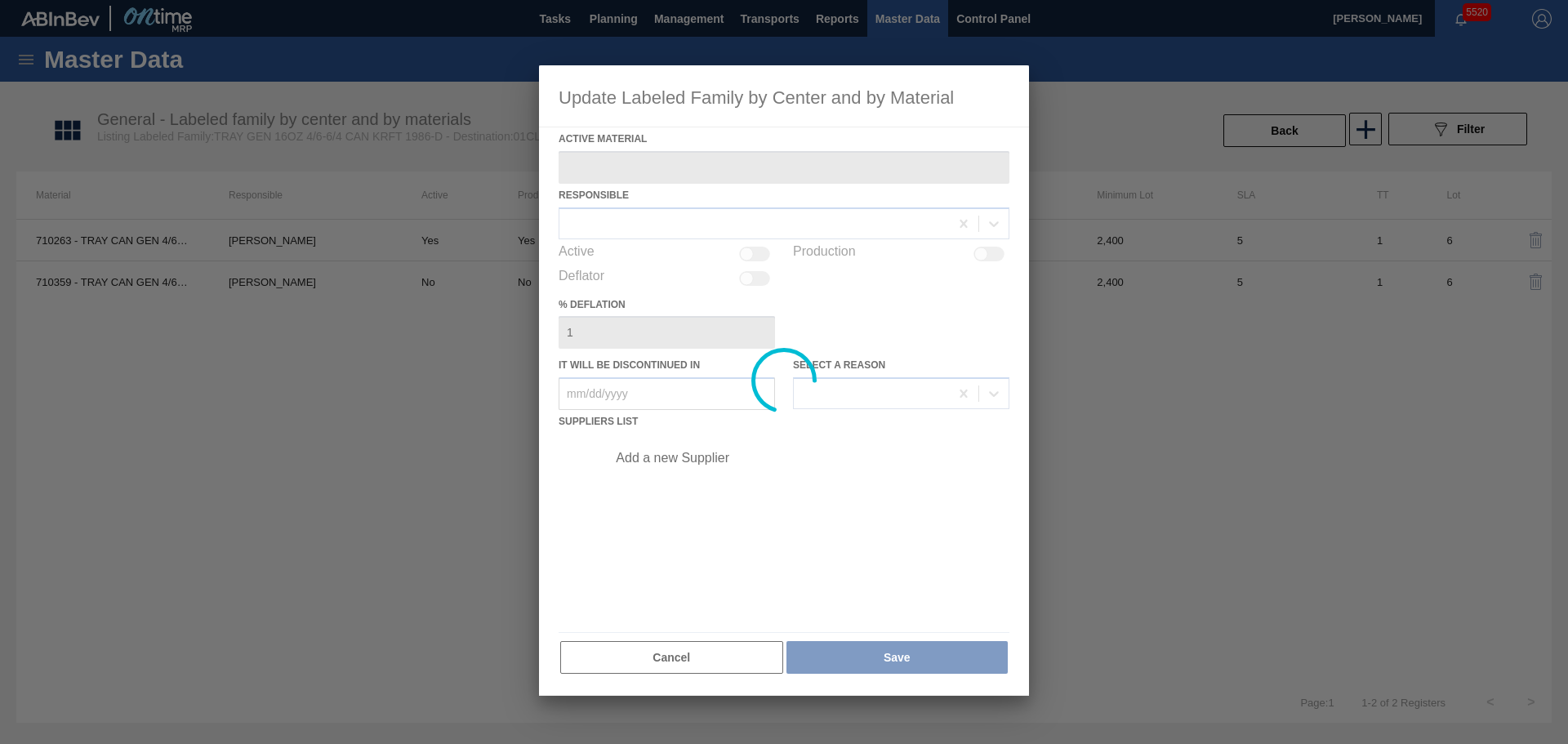
type Material "710263 - TRAY CAN GEN 4/6-6/4 16OZ GEN KRFT 1986-"
checkbox input "true"
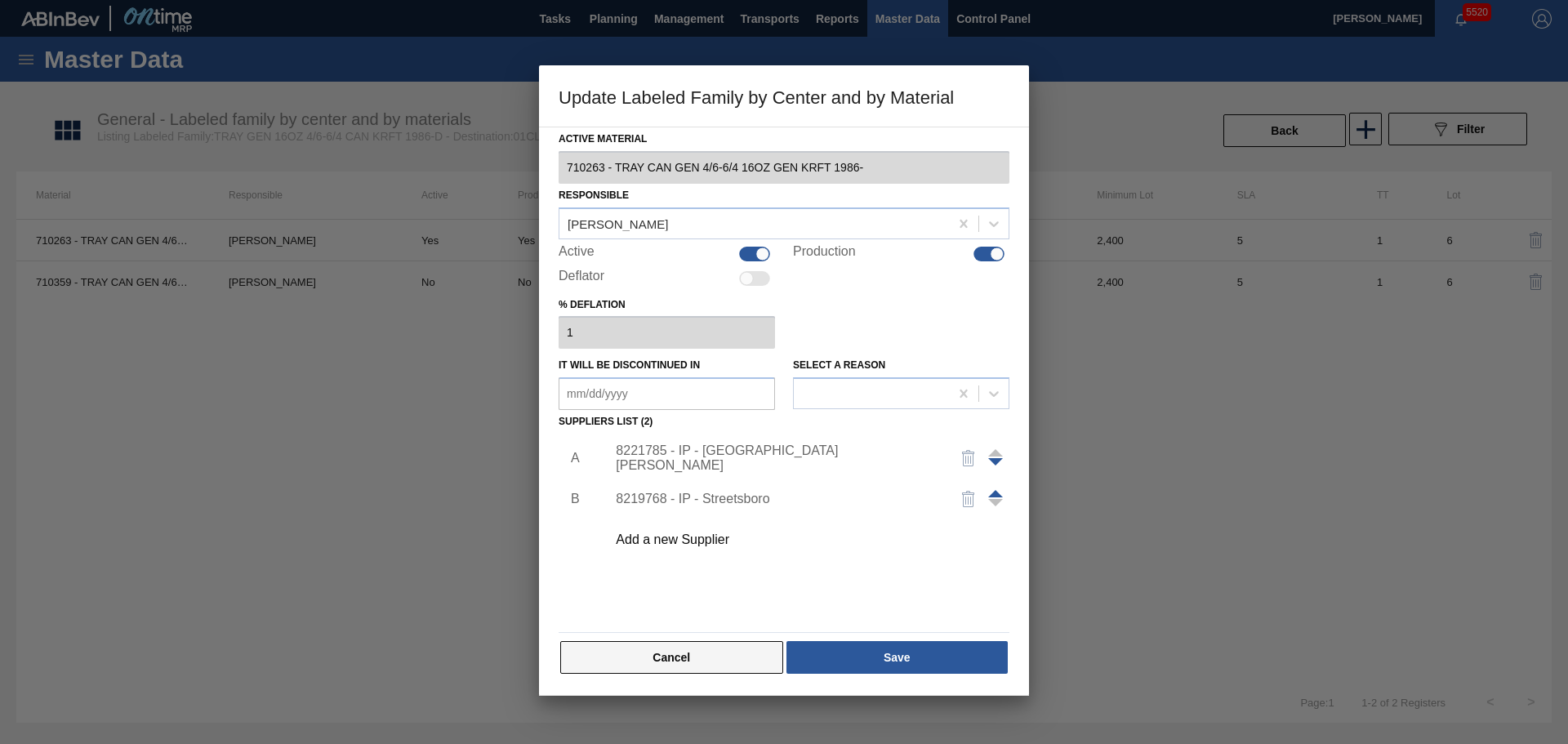
click at [723, 668] on button "Cancel" at bounding box center [671, 658] width 223 height 32
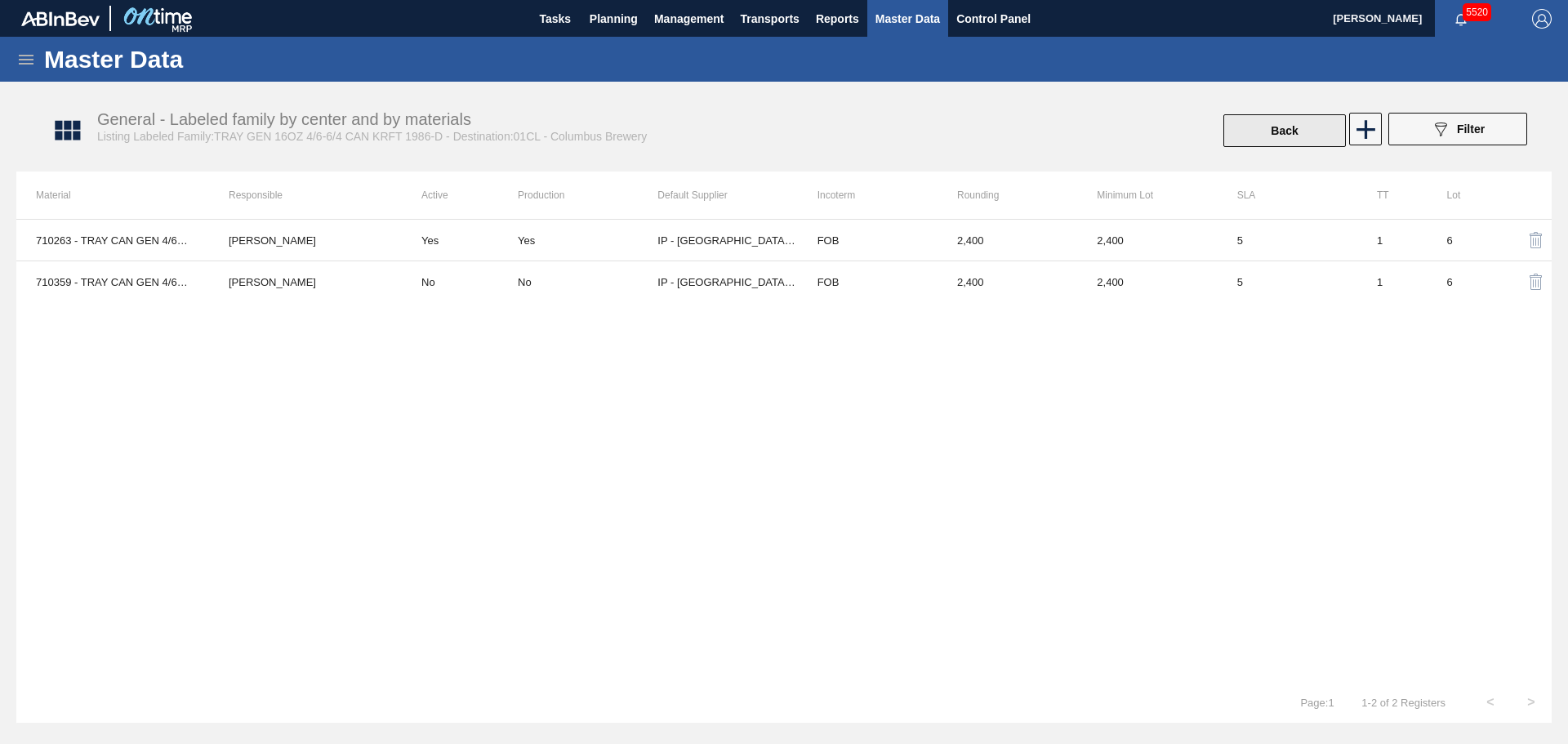
click at [1263, 136] on button "Back" at bounding box center [1284, 131] width 122 height 32
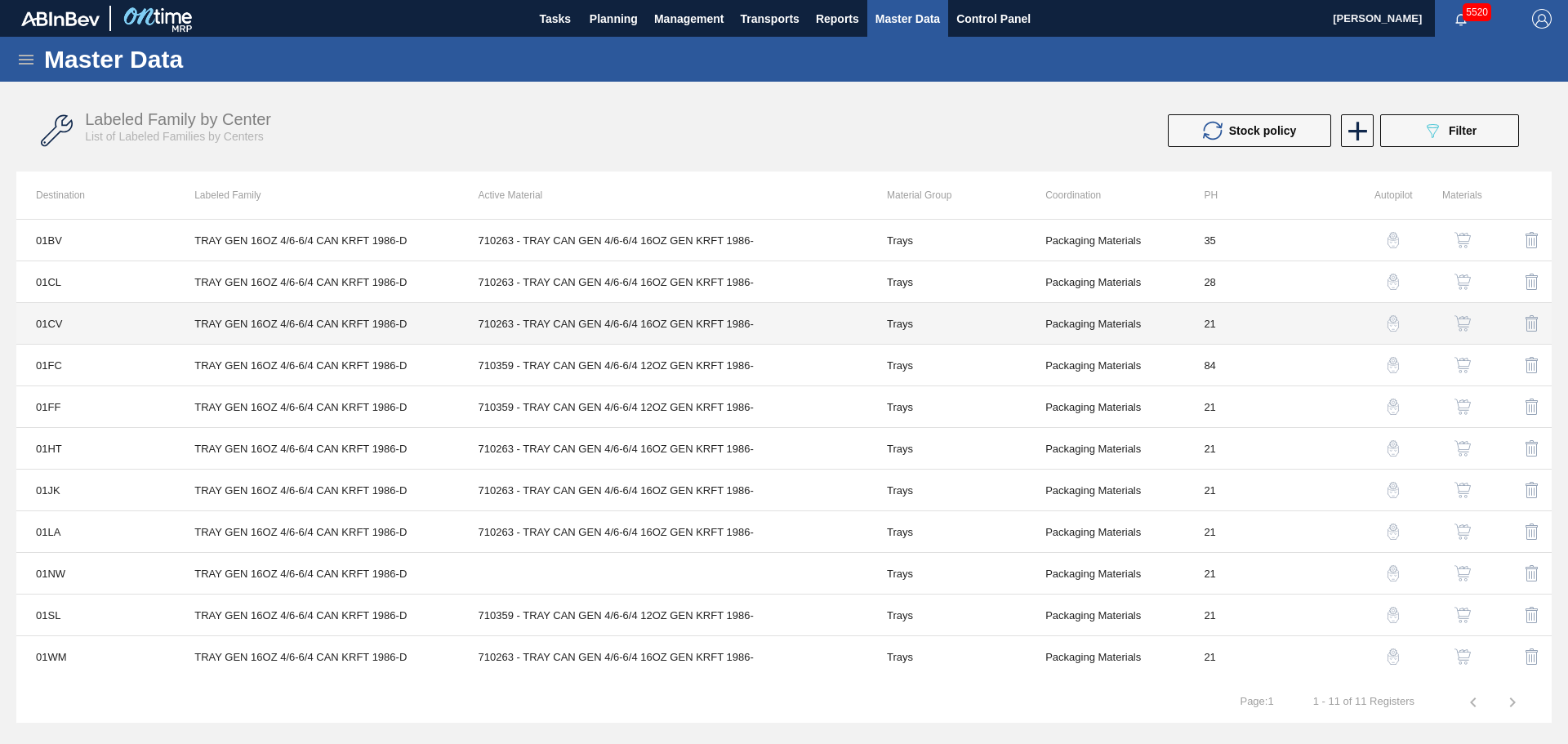
click at [281, 322] on td "TRAY GEN 16OZ 4/6-6/4 CAN KRFT 1986-D" at bounding box center [317, 324] width 284 height 42
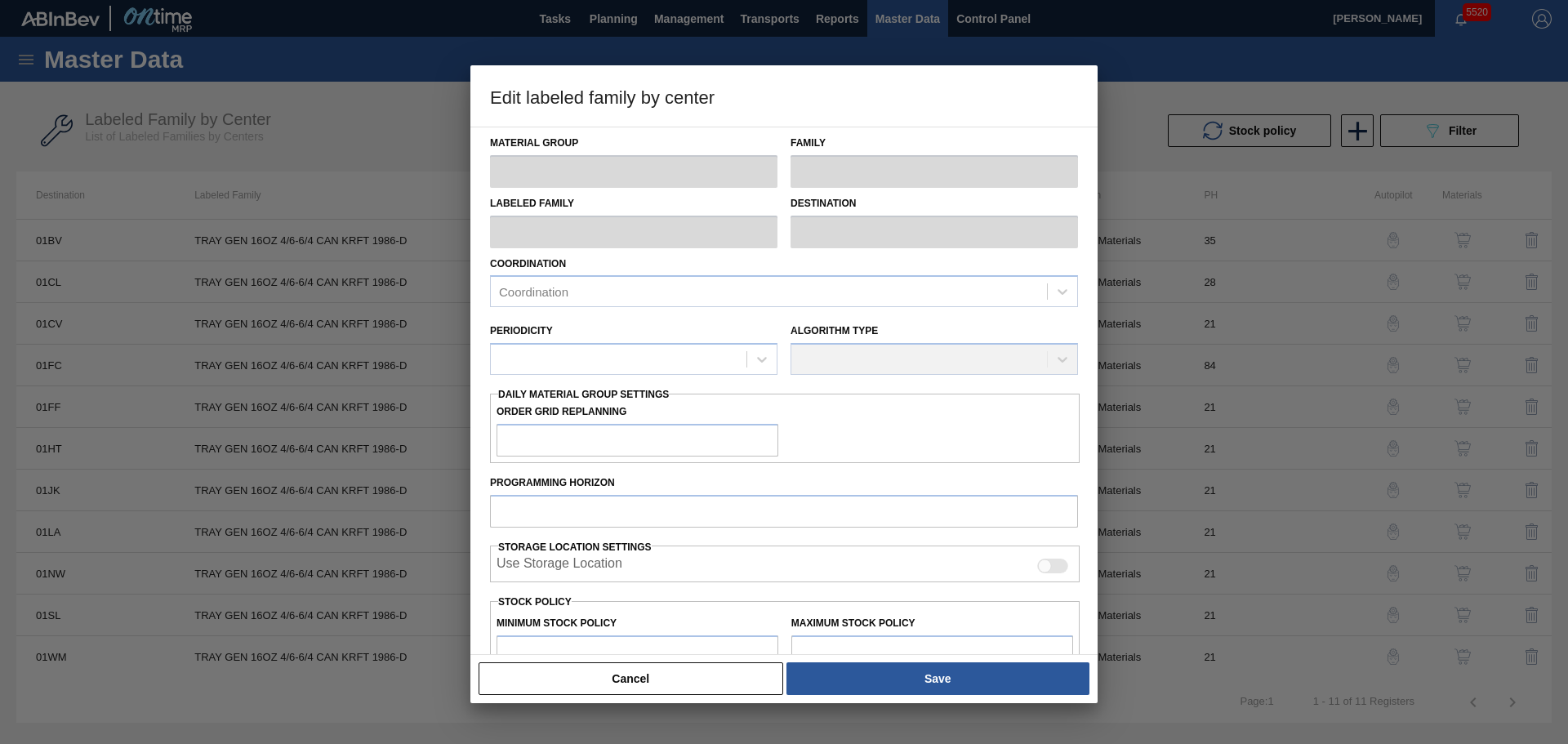
type input "Trays"
type input "TRAY GEN 16OZ 4/6-6/4 CAN KRFT 1986-D"
type input "01CV - [GEOGRAPHIC_DATA] Brewery"
type input "21"
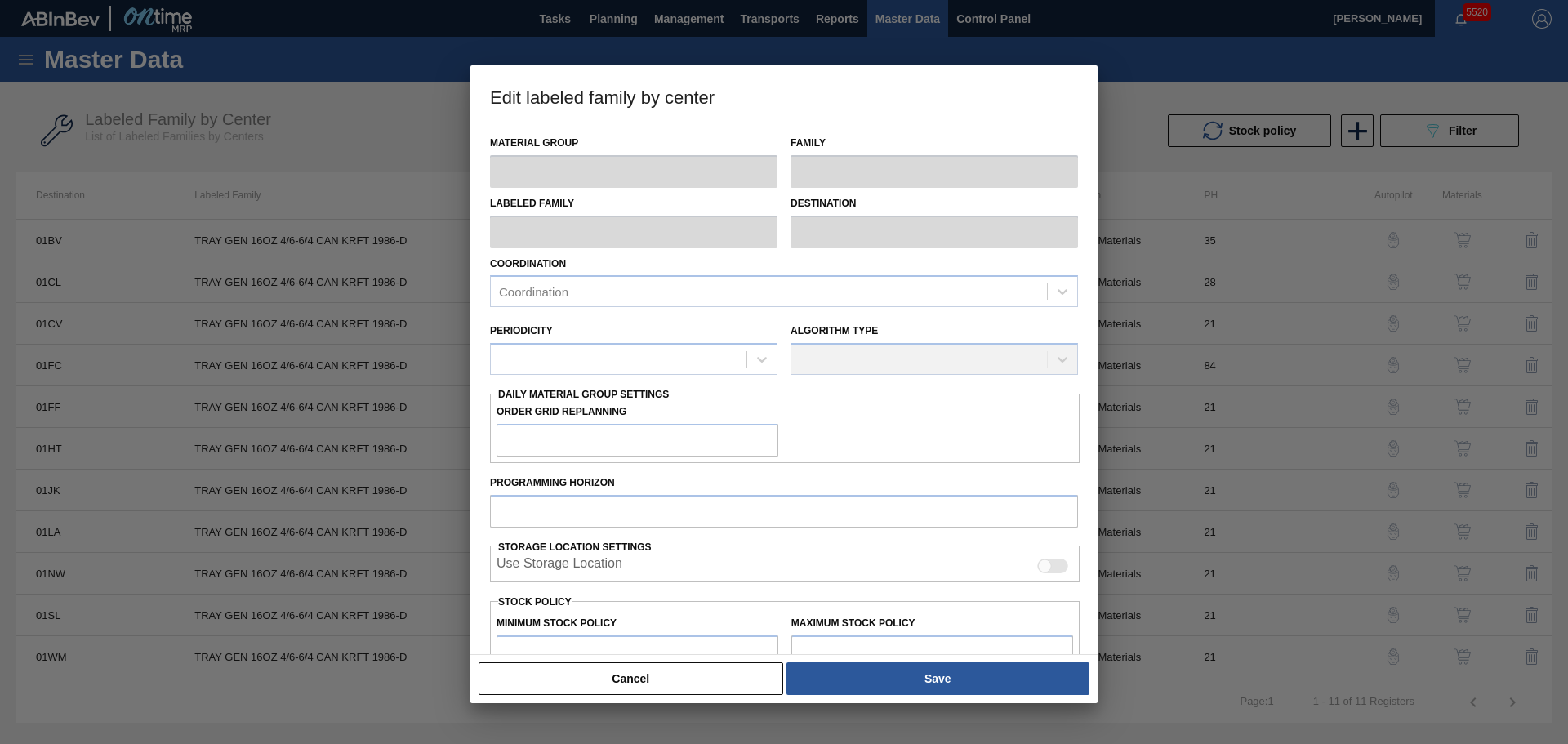
type input "48,733"
type input "660,926"
type input "0"
type input "48,733"
checkbox input "true"
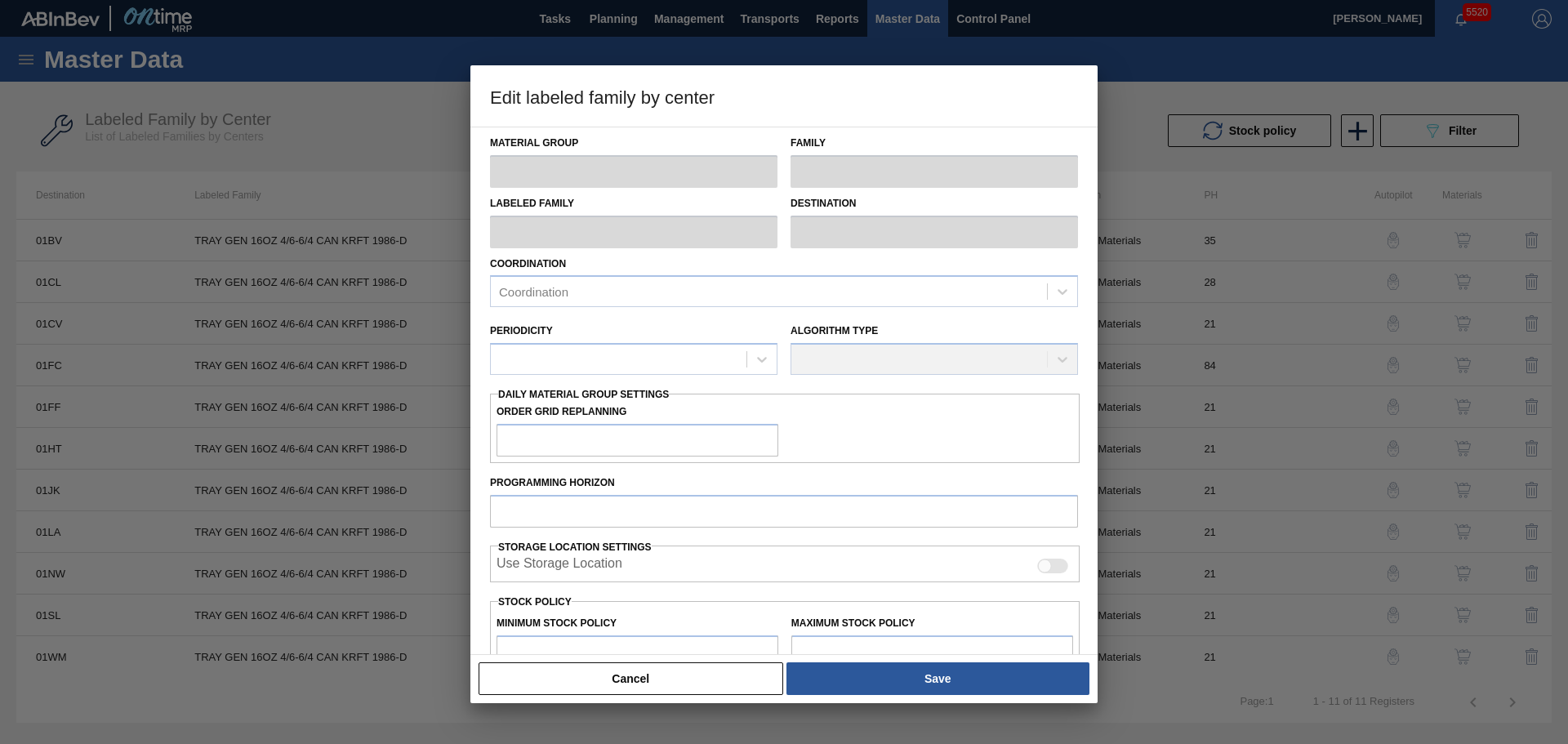
checkbox input "true"
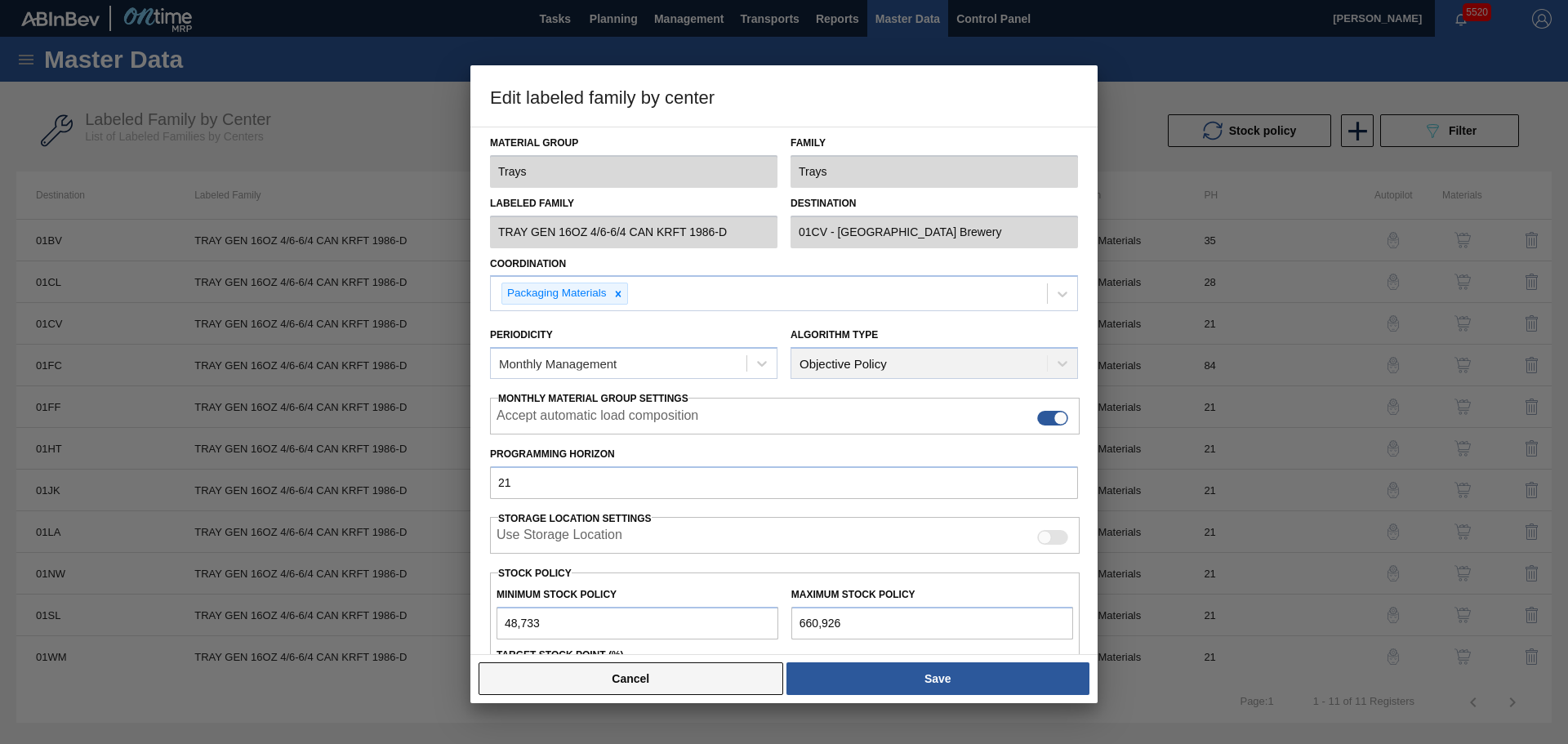
click at [705, 679] on button "Cancel" at bounding box center [630, 678] width 305 height 32
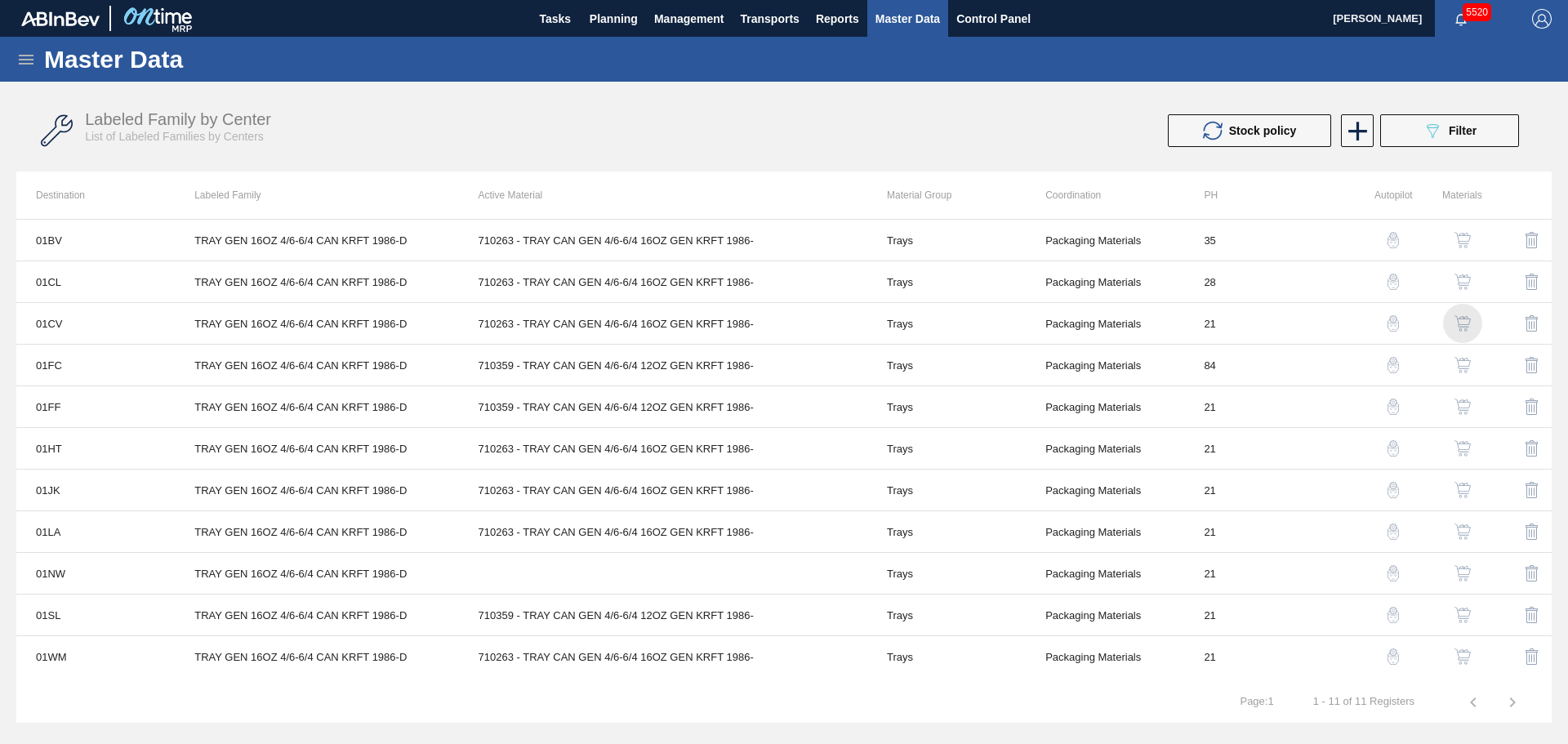
click at [1467, 324] on img "button" at bounding box center [1462, 323] width 16 height 16
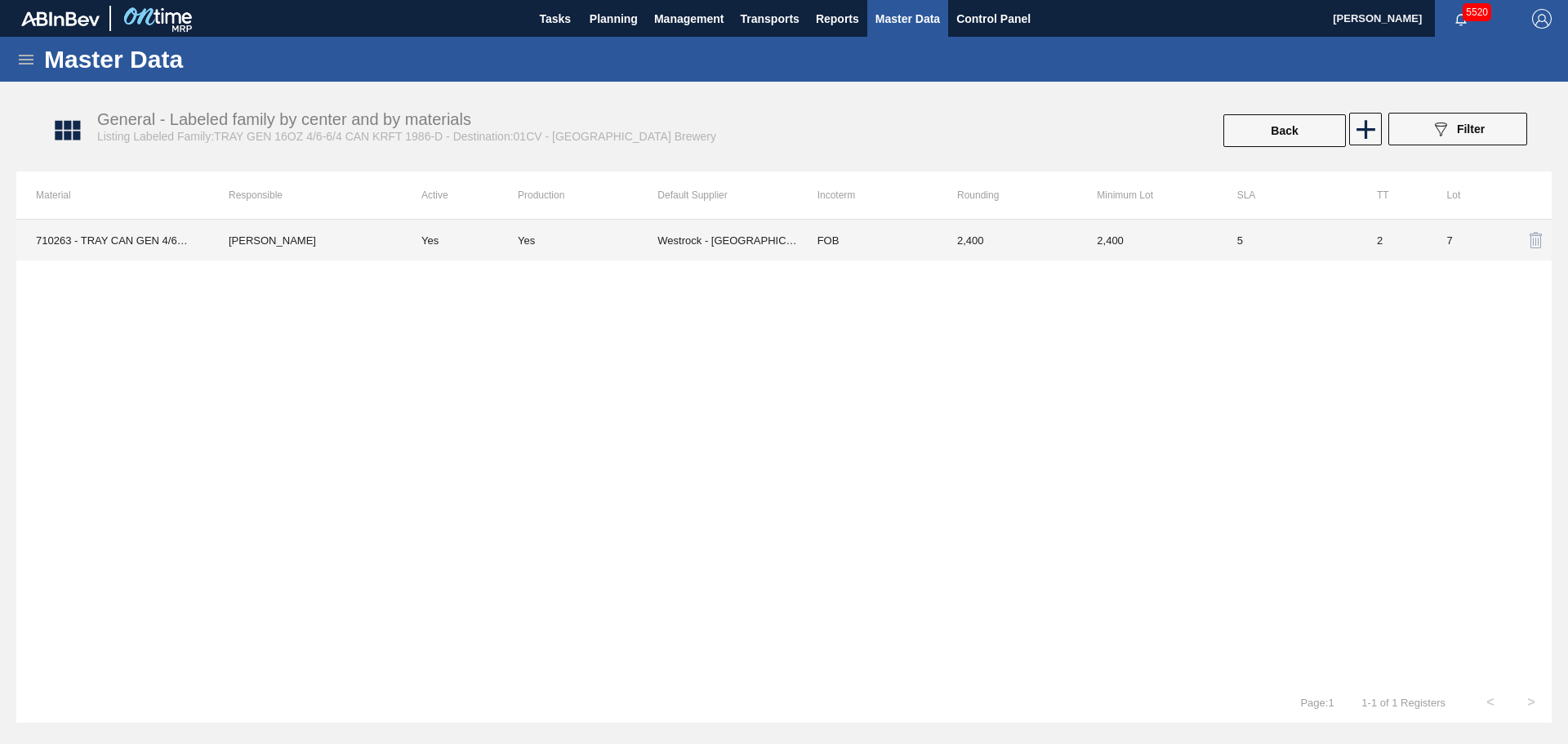
click at [664, 244] on td "Westrock - [GEOGRAPHIC_DATA]" at bounding box center [727, 240] width 139 height 41
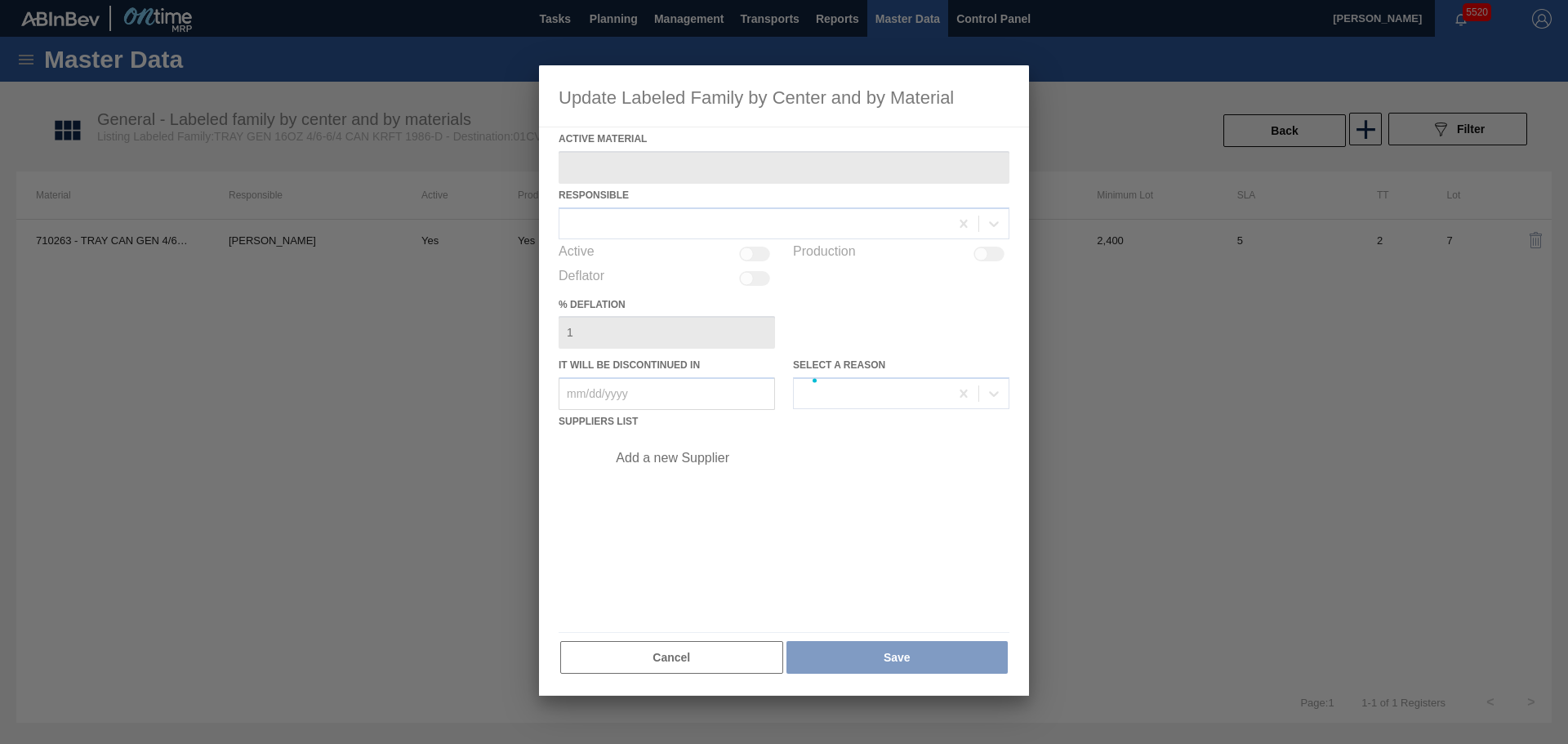
type Material "710263 - TRAY CAN GEN 4/6-6/4 16OZ GEN KRFT 1986-"
checkbox input "true"
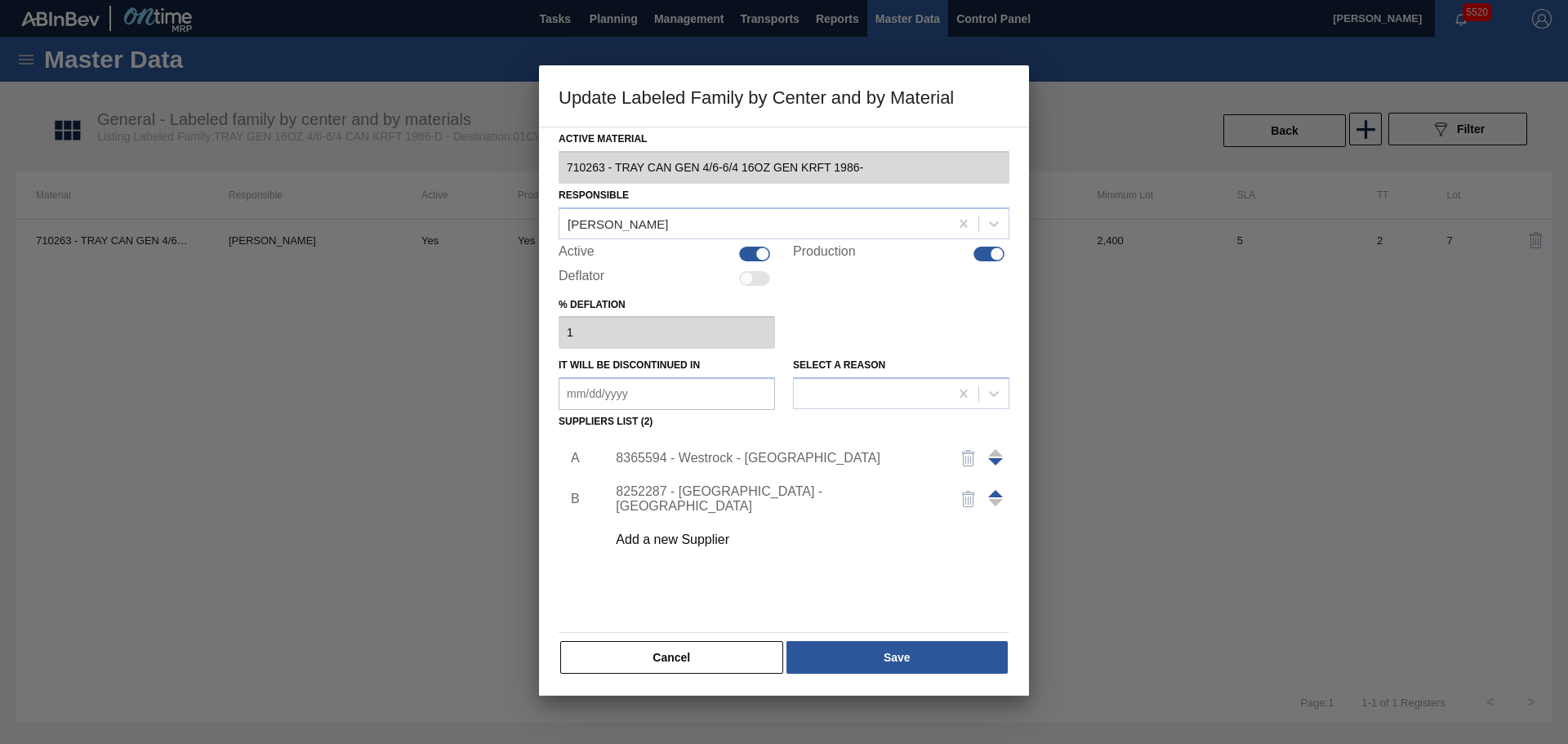
click at [727, 452] on div "8365594 - Westrock - [GEOGRAPHIC_DATA]" at bounding box center [775, 458] width 320 height 15
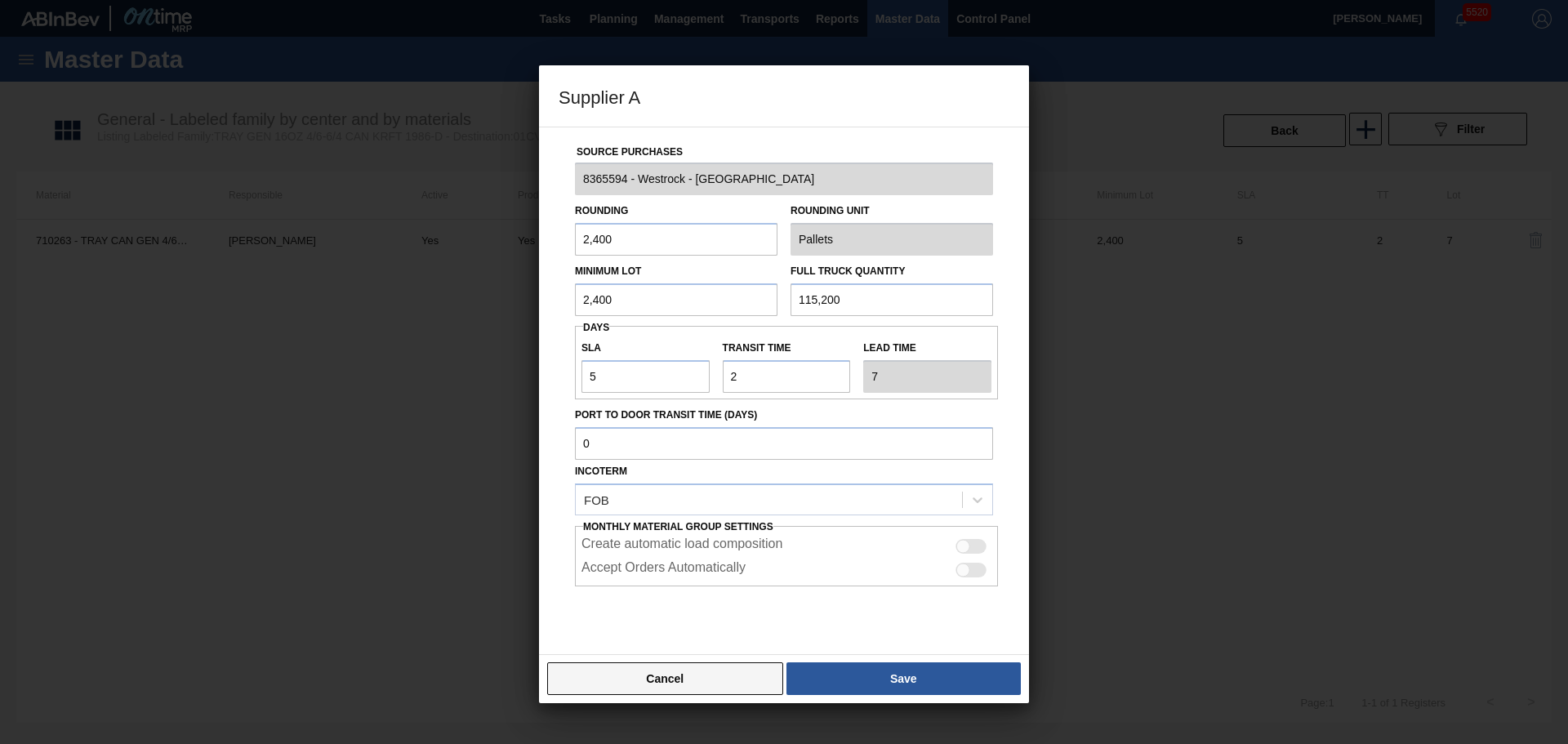
click at [731, 665] on button "Cancel" at bounding box center [665, 678] width 236 height 32
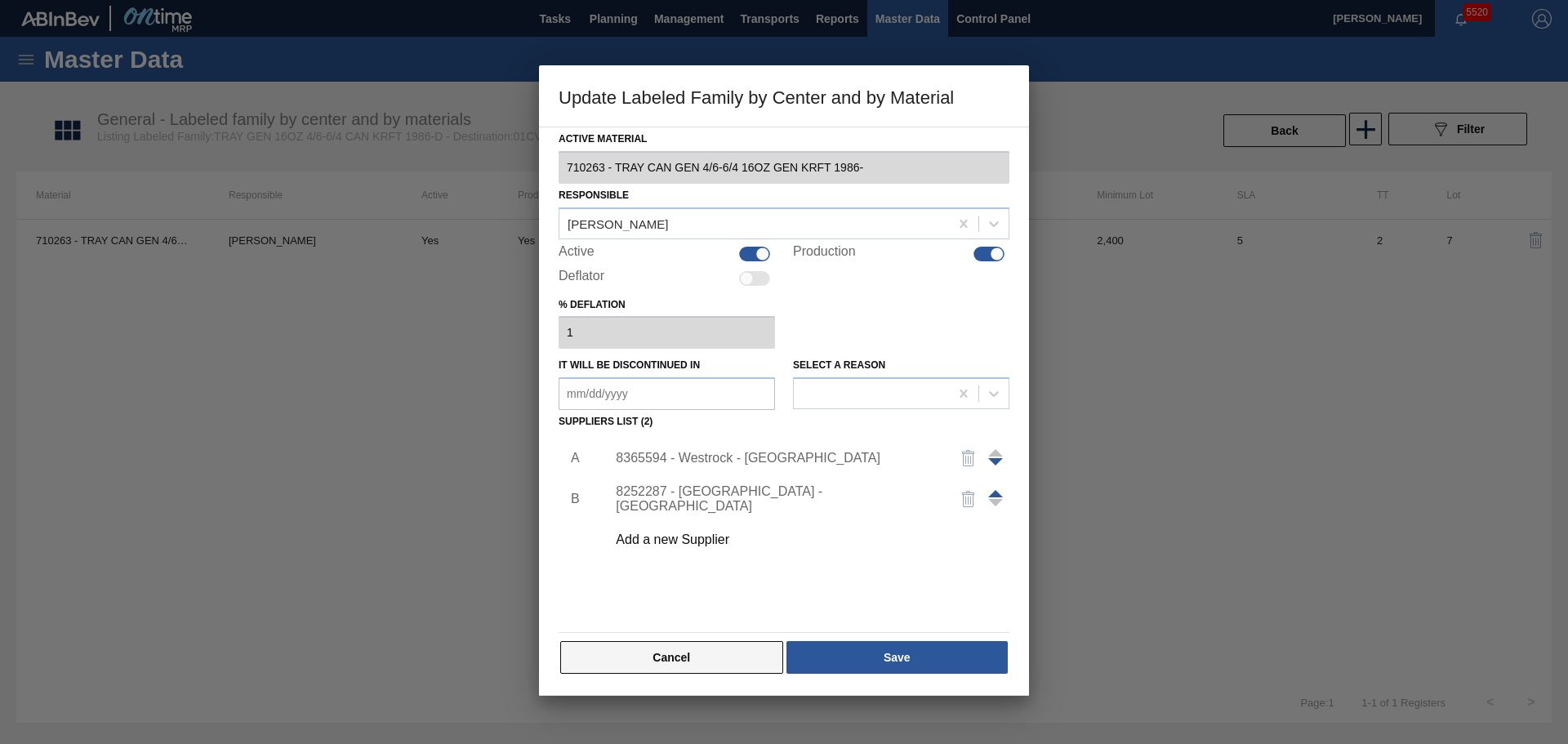
click at [734, 661] on button "Cancel" at bounding box center [671, 658] width 223 height 32
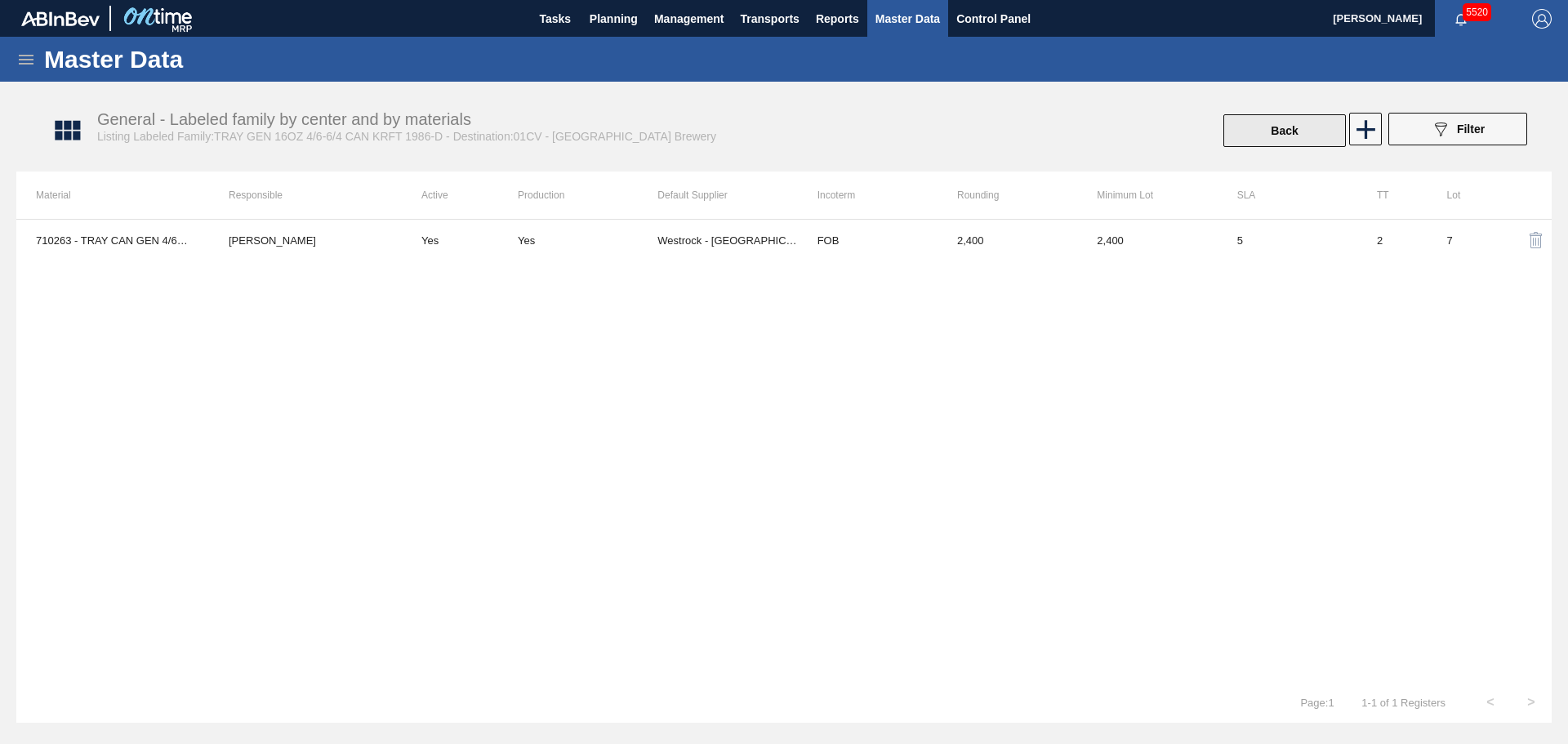
click at [1271, 131] on button "Back" at bounding box center [1284, 131] width 122 height 32
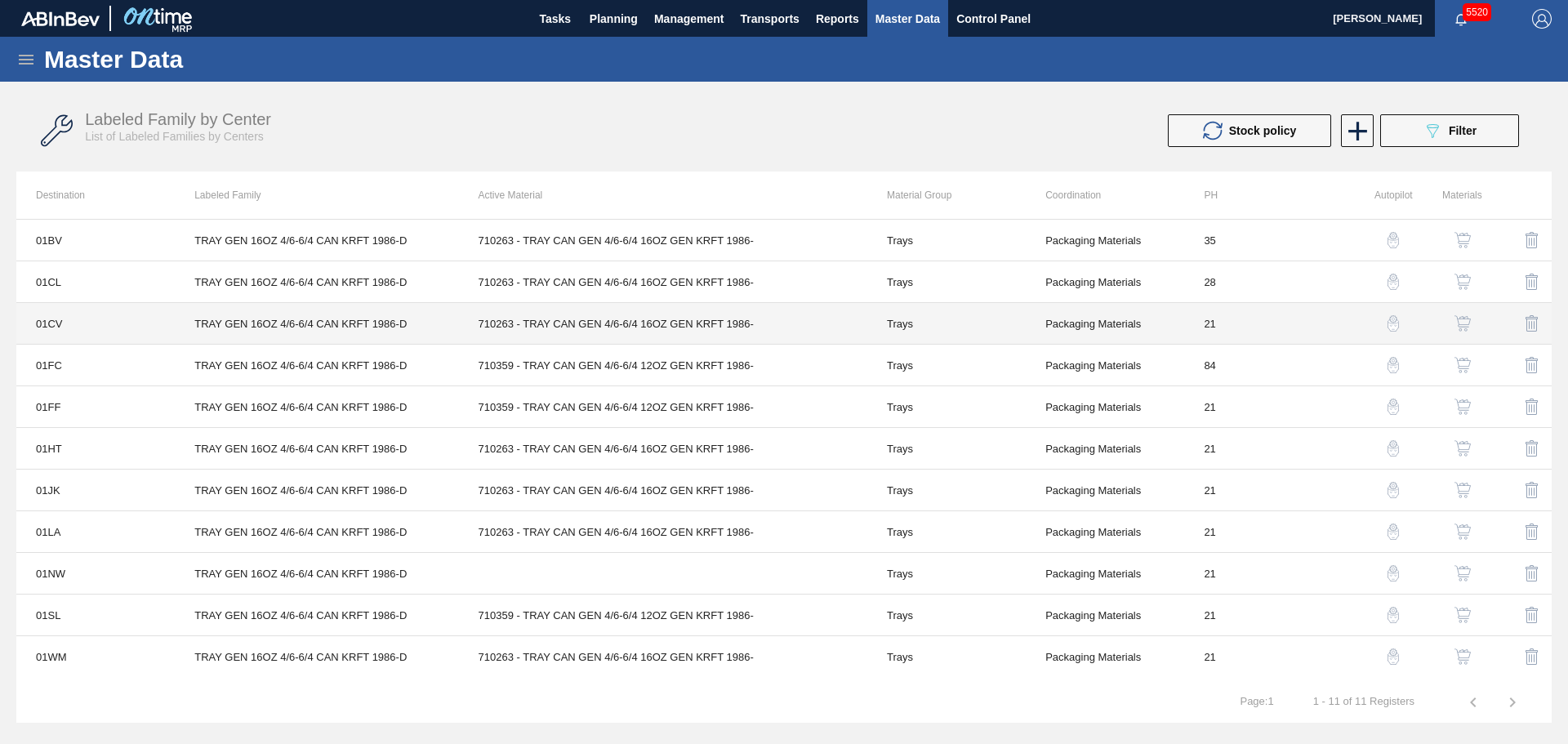
click at [706, 327] on td "710263 - TRAY CAN GEN 4/6-6/4 16OZ GEN KRFT 1986-" at bounding box center [663, 324] width 408 height 42
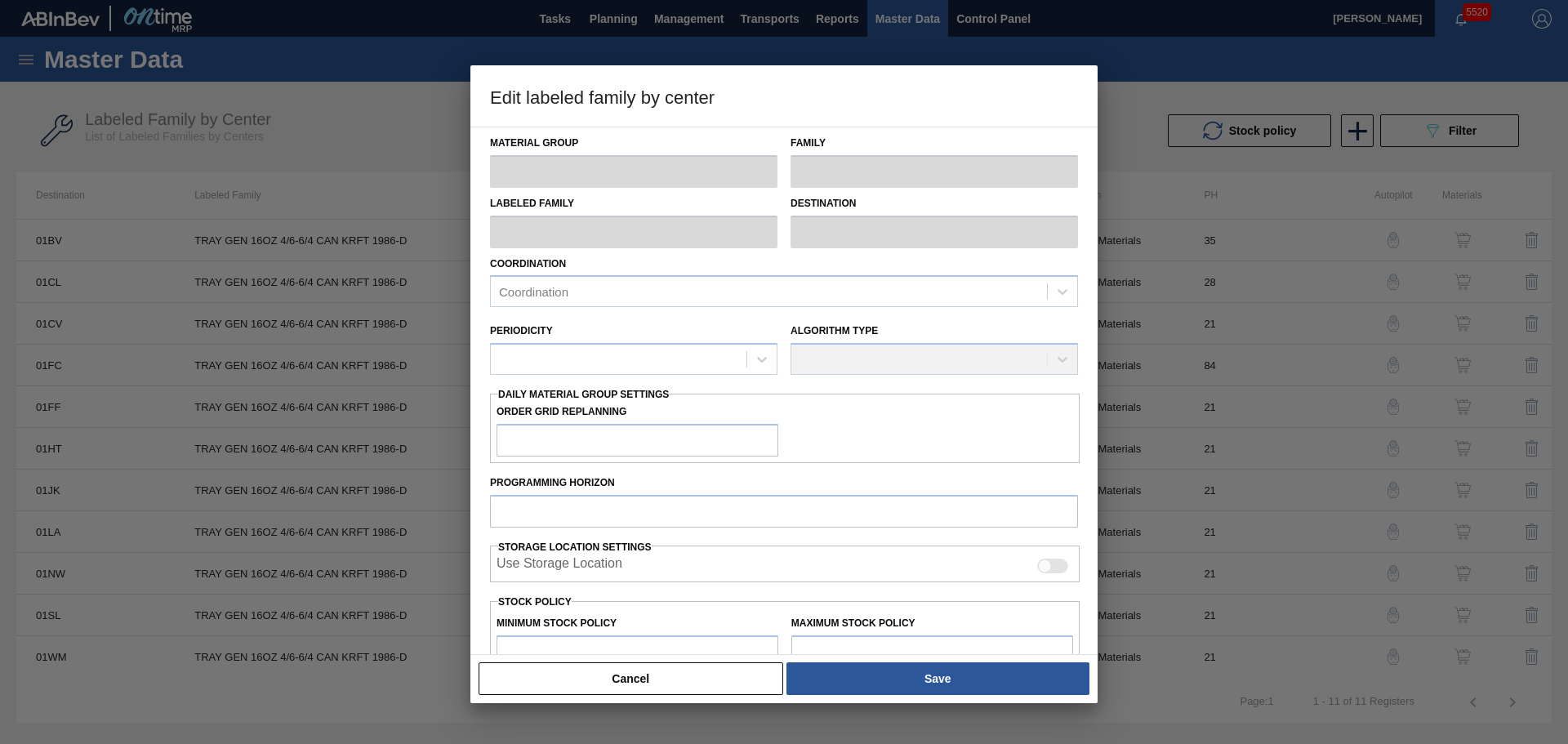
type input "Trays"
type input "TRAY GEN 16OZ 4/6-6/4 CAN KRFT 1986-D"
type input "01CV - [GEOGRAPHIC_DATA] Brewery"
type input "21"
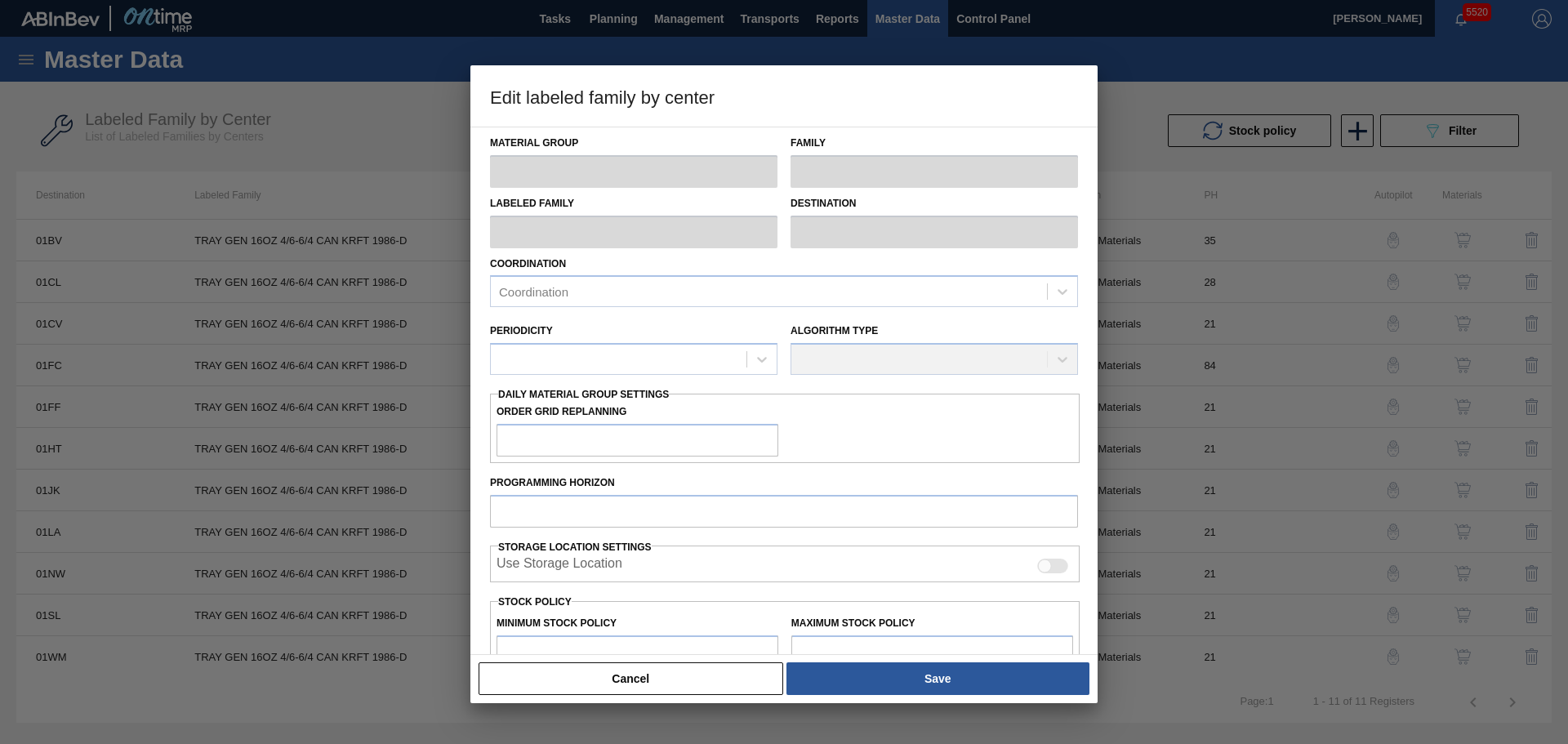
type input "48,733"
type input "660,926"
type input "0"
type input "48,733"
checkbox input "true"
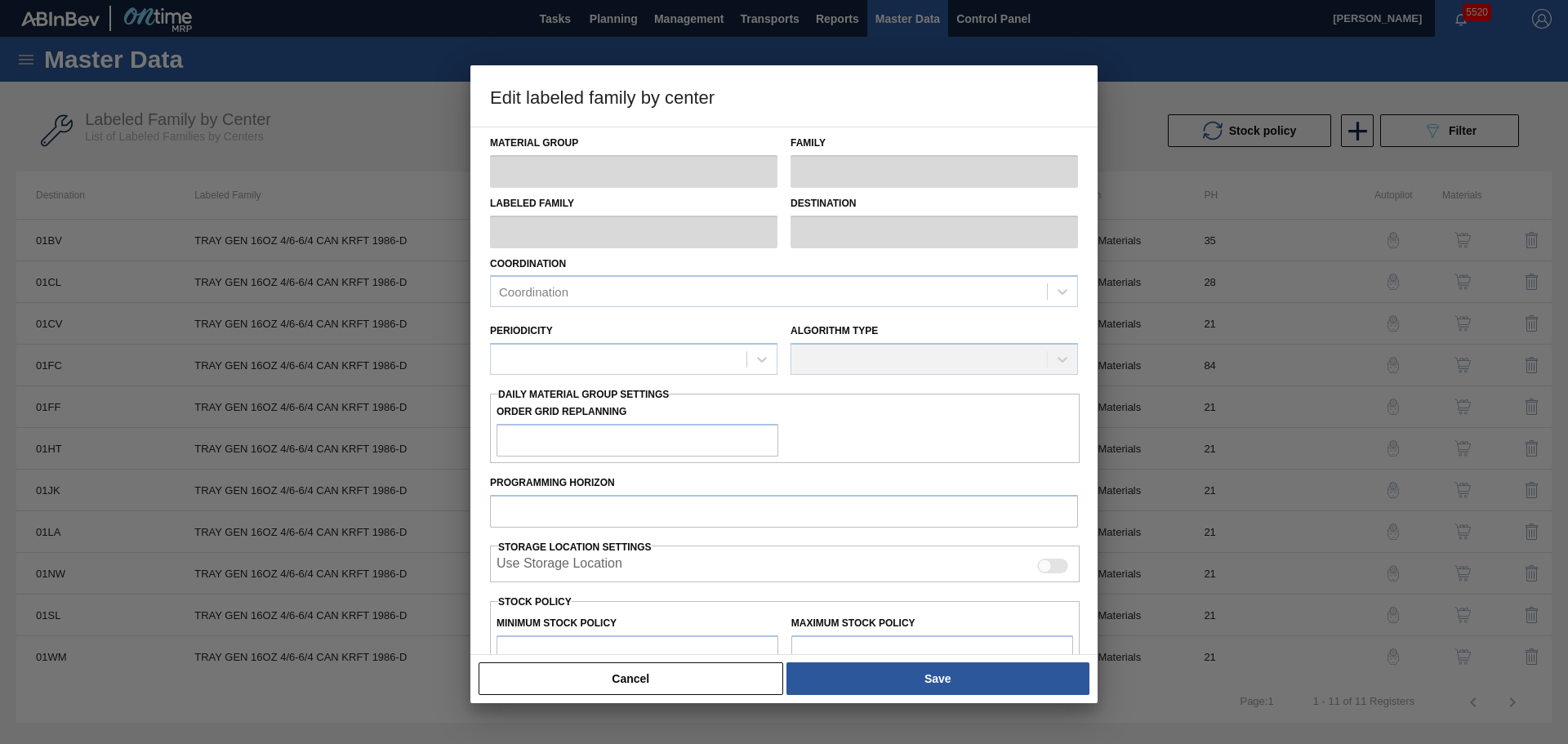
checkbox input "true"
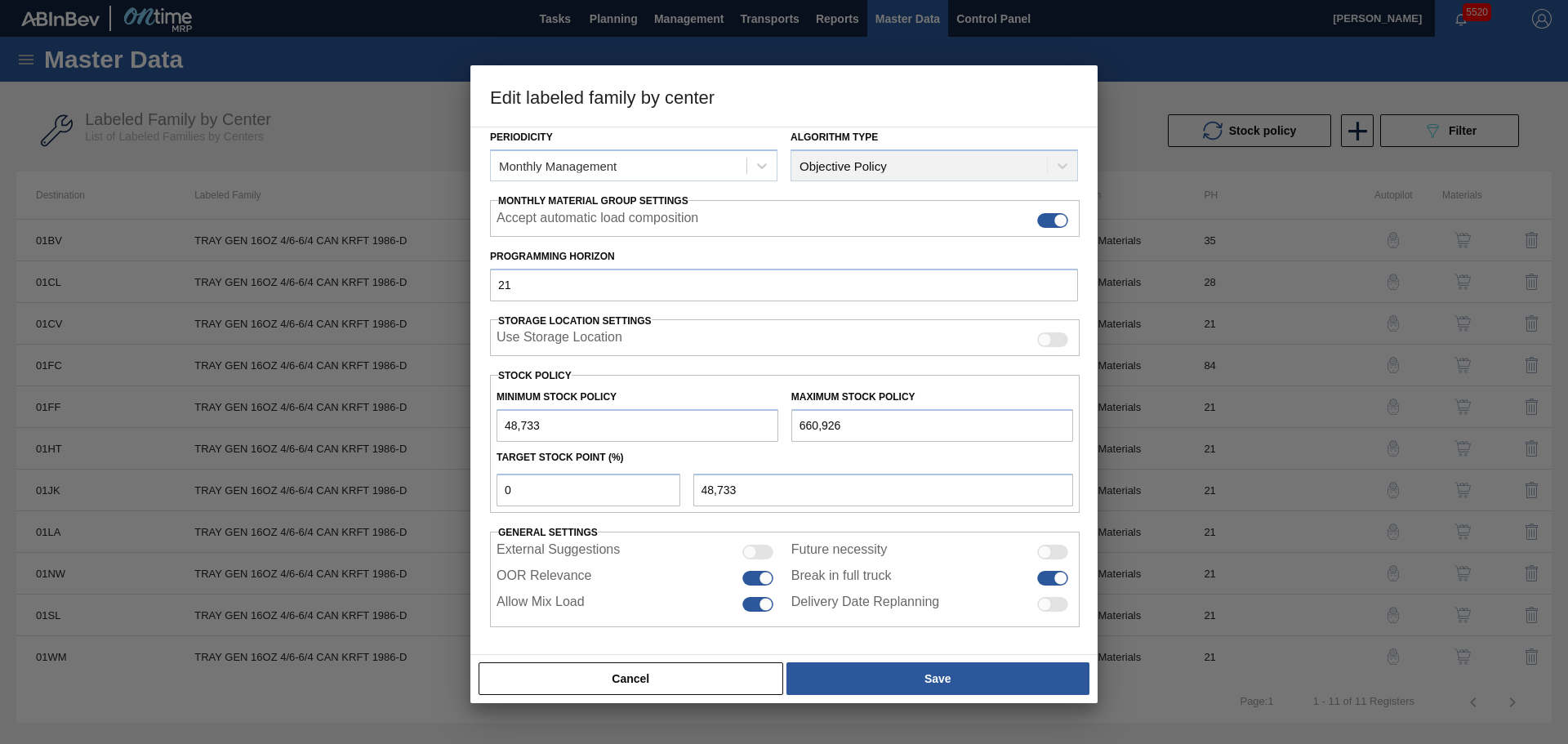
scroll to position [198, 0]
click at [724, 680] on button "Cancel" at bounding box center [630, 678] width 305 height 32
